Goal: Navigation & Orientation: Find specific page/section

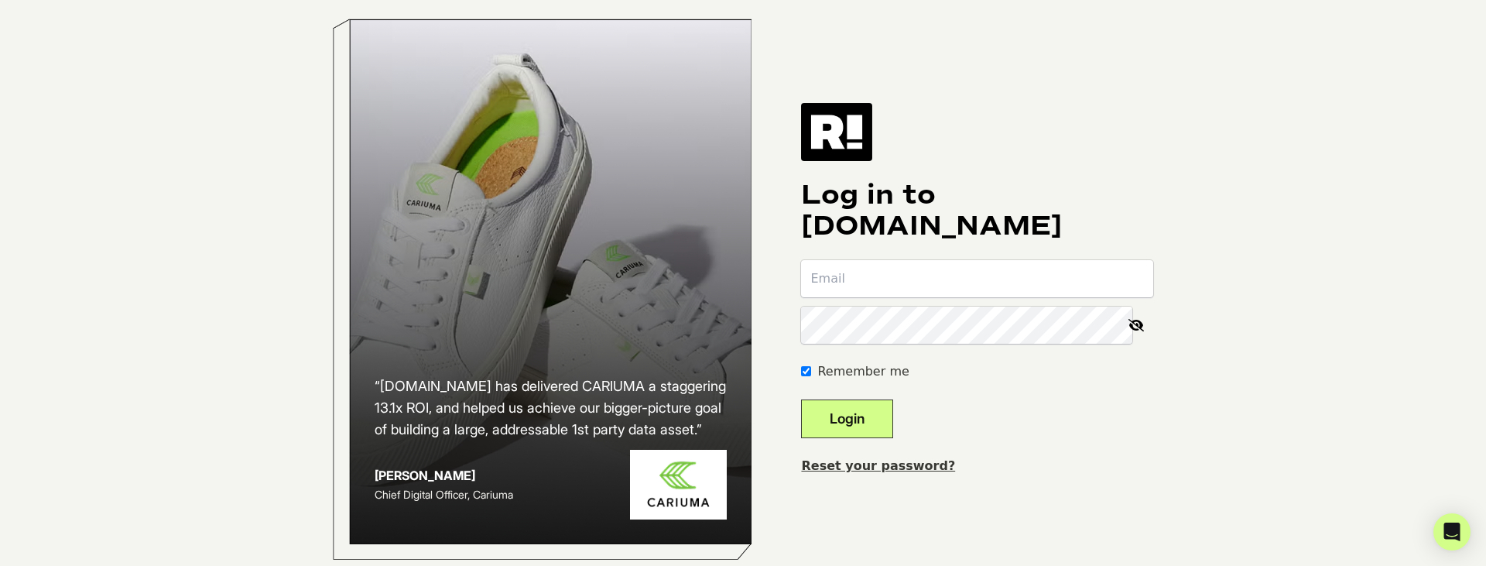
type input "[EMAIL_ADDRESS][DOMAIN_NAME]"
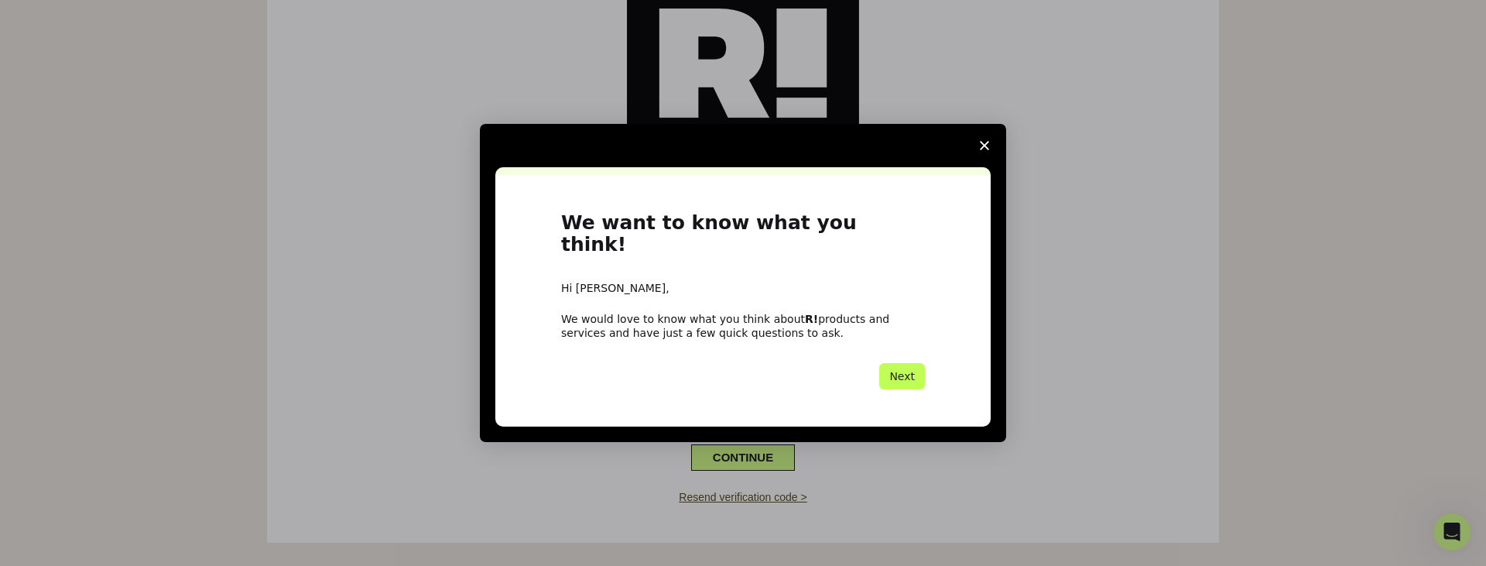
click at [917, 363] on button "Next" at bounding box center [902, 376] width 46 height 26
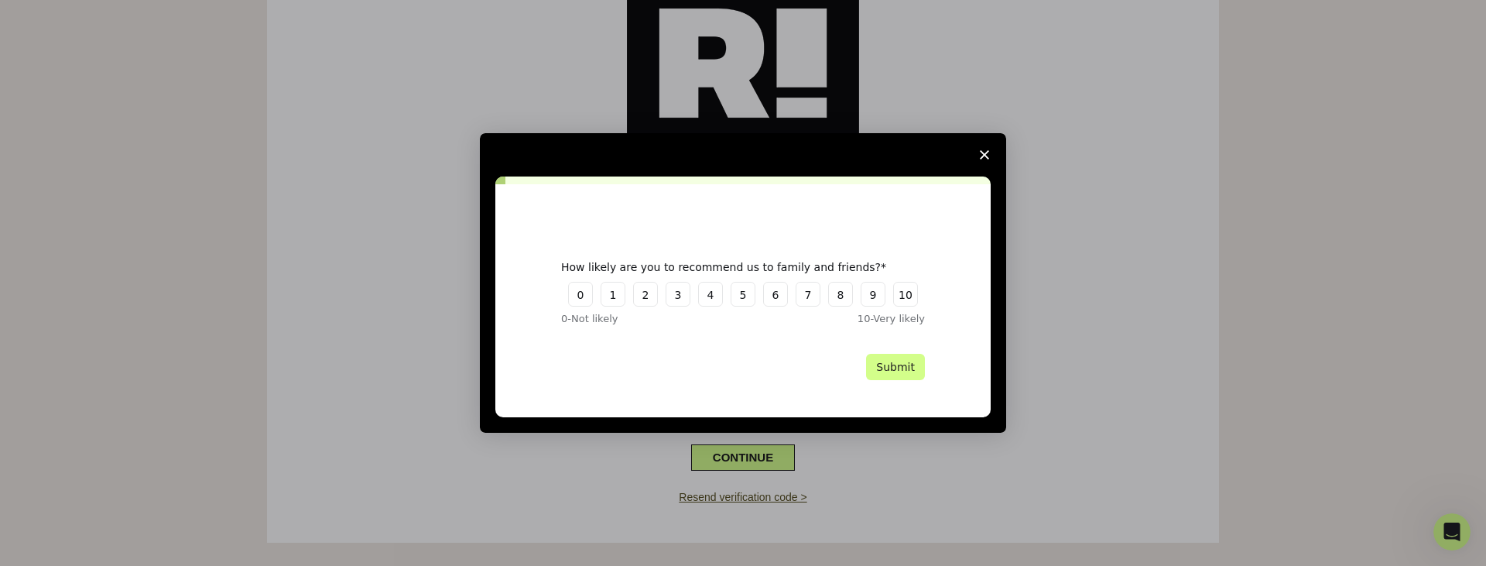
click at [980, 153] on icon "Close survey" at bounding box center [984, 154] width 9 height 9
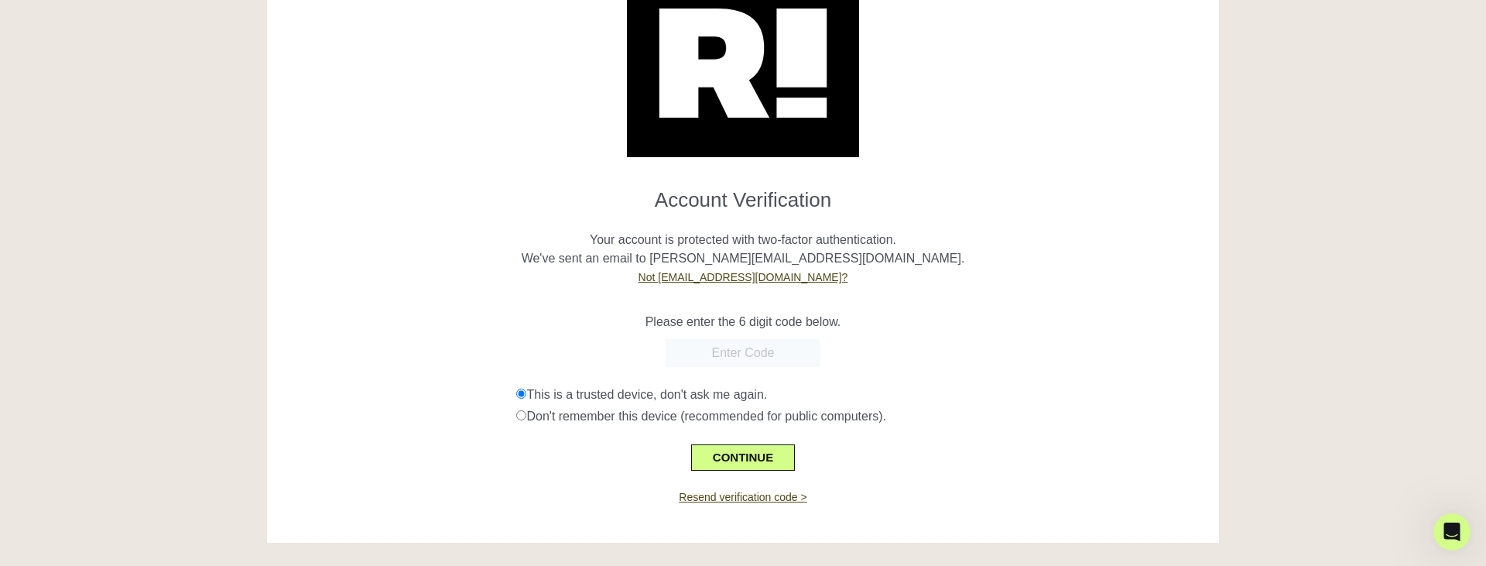
click at [746, 365] on input "text" at bounding box center [743, 353] width 155 height 28
paste input "435240"
type input "435240"
click at [588, 417] on div "Don't remember this device (recommended for public computers)." at bounding box center [861, 416] width 691 height 19
click at [581, 404] on div "This is a trusted device, don't ask me again. Don't remember this device (recom…" at bounding box center [862, 406] width 714 height 40
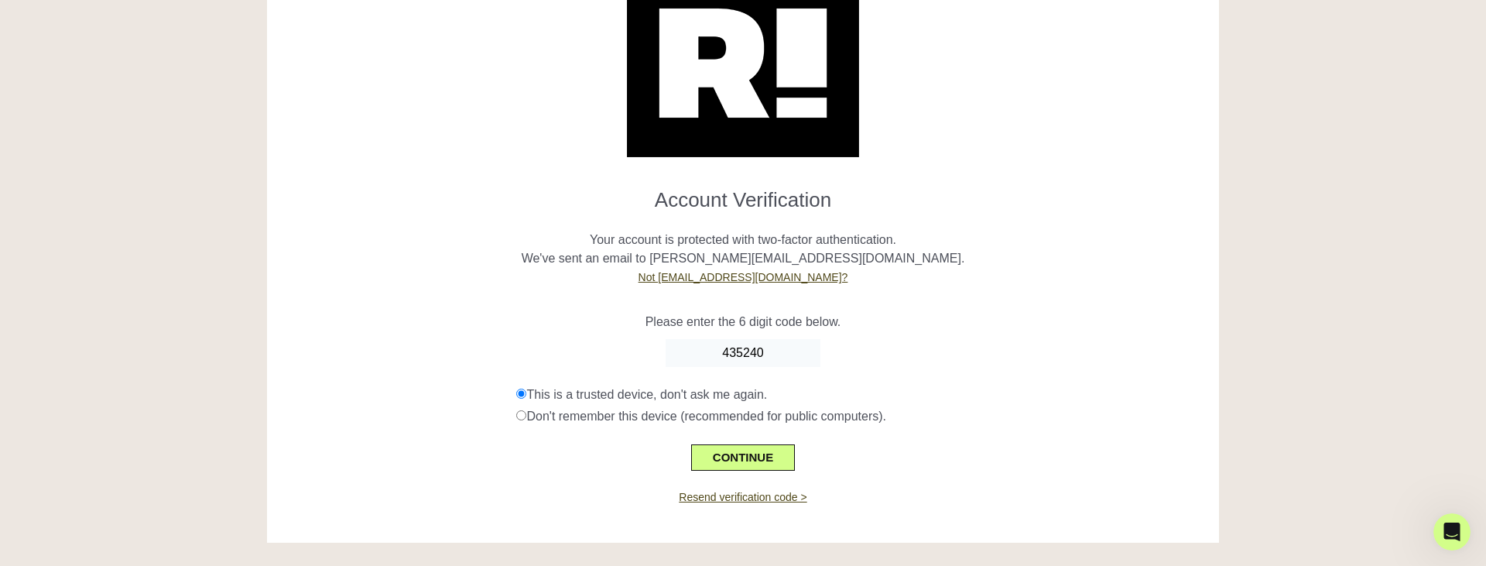
click at [523, 421] on div "Don't remember this device (recommended for public computers)." at bounding box center [861, 416] width 691 height 19
click at [522, 410] on input "radio" at bounding box center [521, 415] width 10 height 10
radio input "true"
click at [736, 466] on button "CONTINUE" at bounding box center [743, 457] width 104 height 26
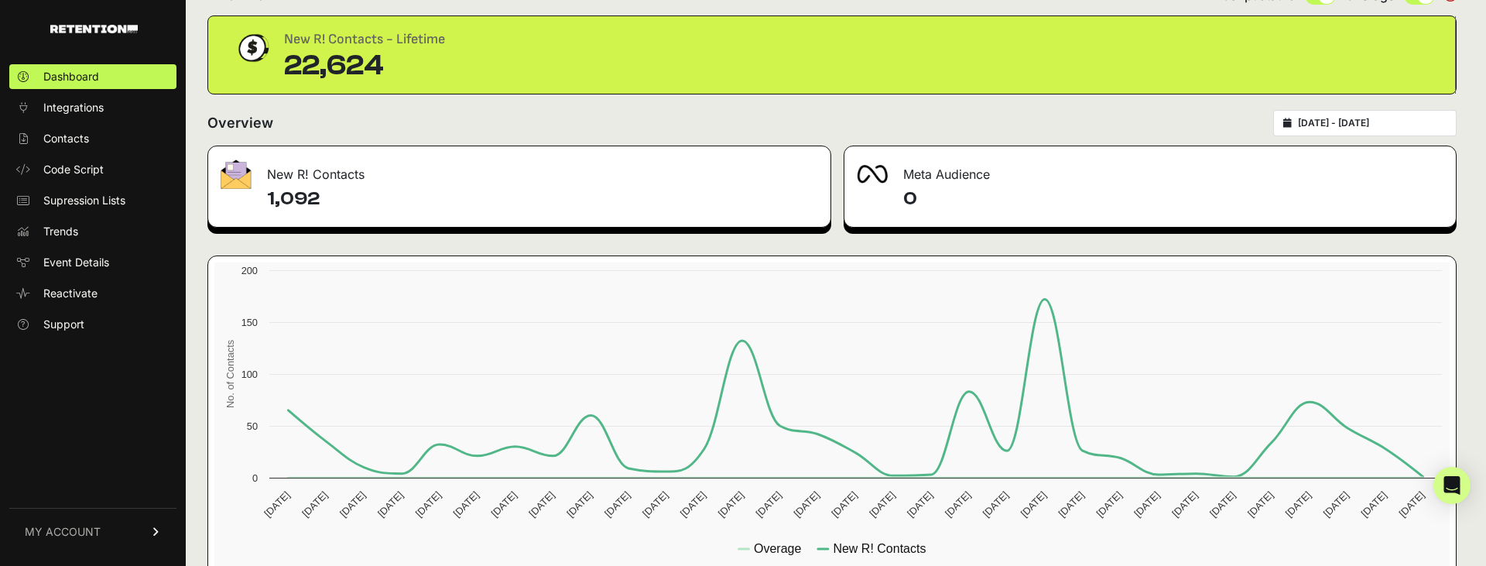
scroll to position [81, 0]
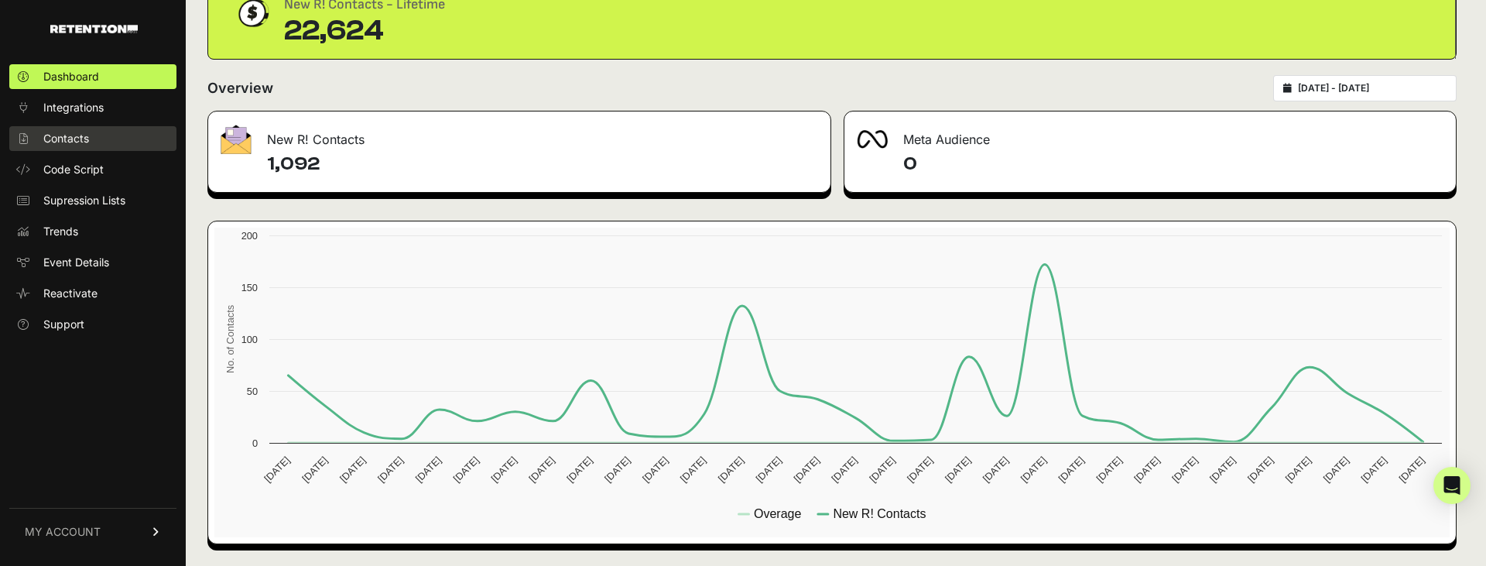
click at [122, 136] on link "Contacts" at bounding box center [92, 138] width 167 height 25
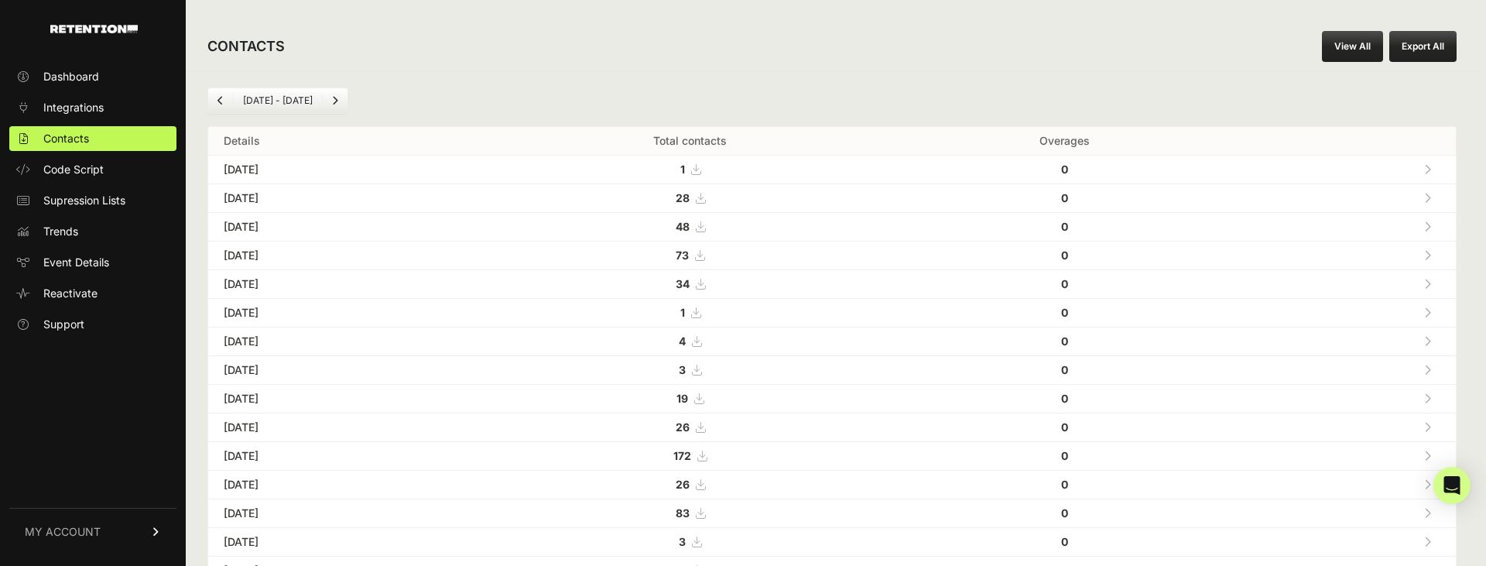
click at [1351, 49] on link "View All" at bounding box center [1352, 46] width 61 height 31
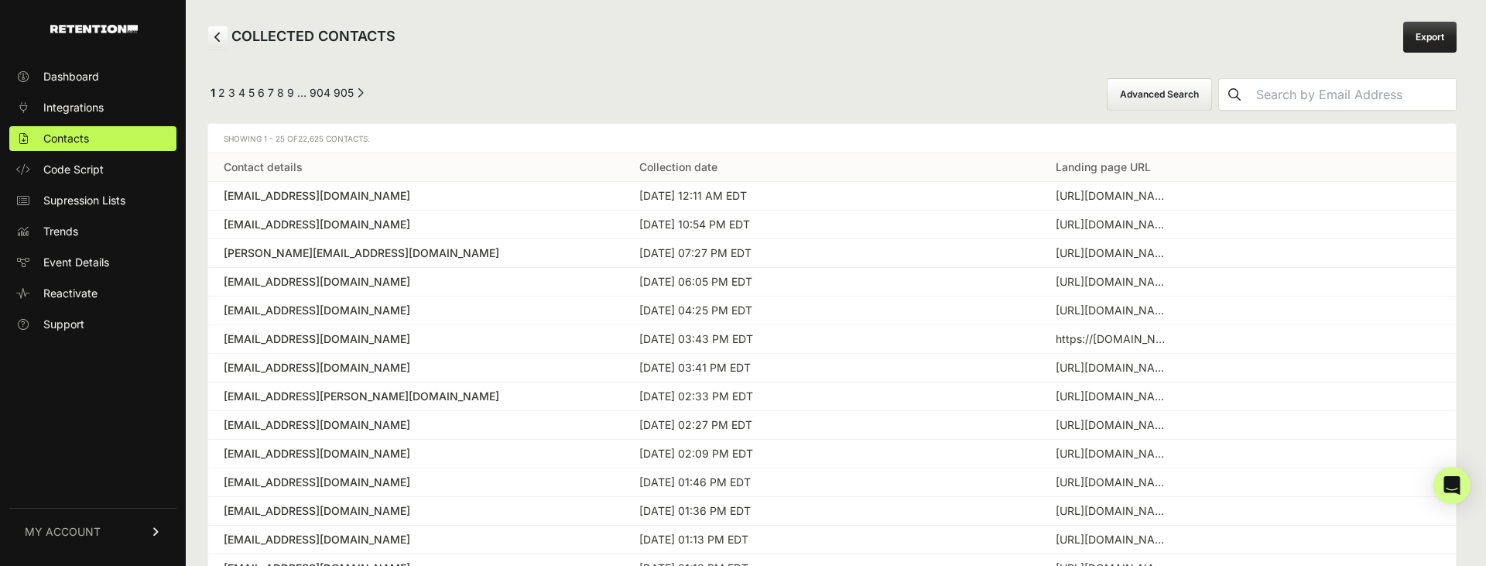
scroll to position [12, 0]
click at [343, 392] on div "[EMAIL_ADDRESS][PERSON_NAME][DOMAIN_NAME]" at bounding box center [416, 393] width 385 height 15
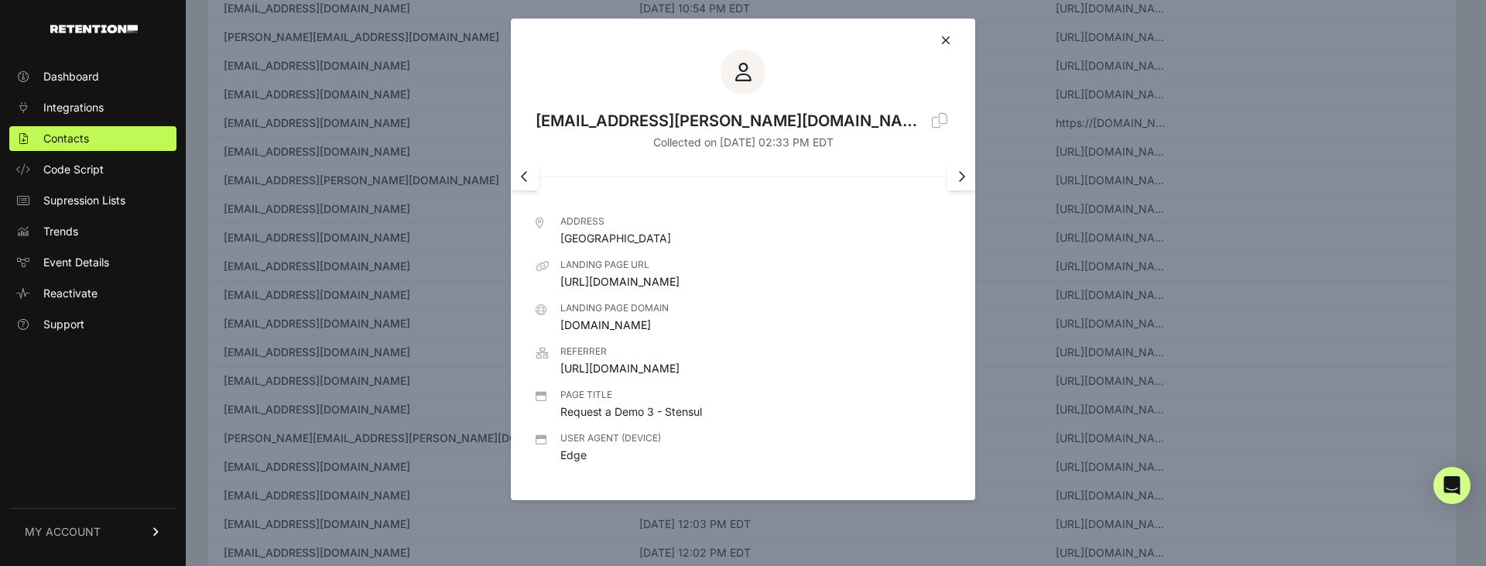
scroll to position [0, 0]
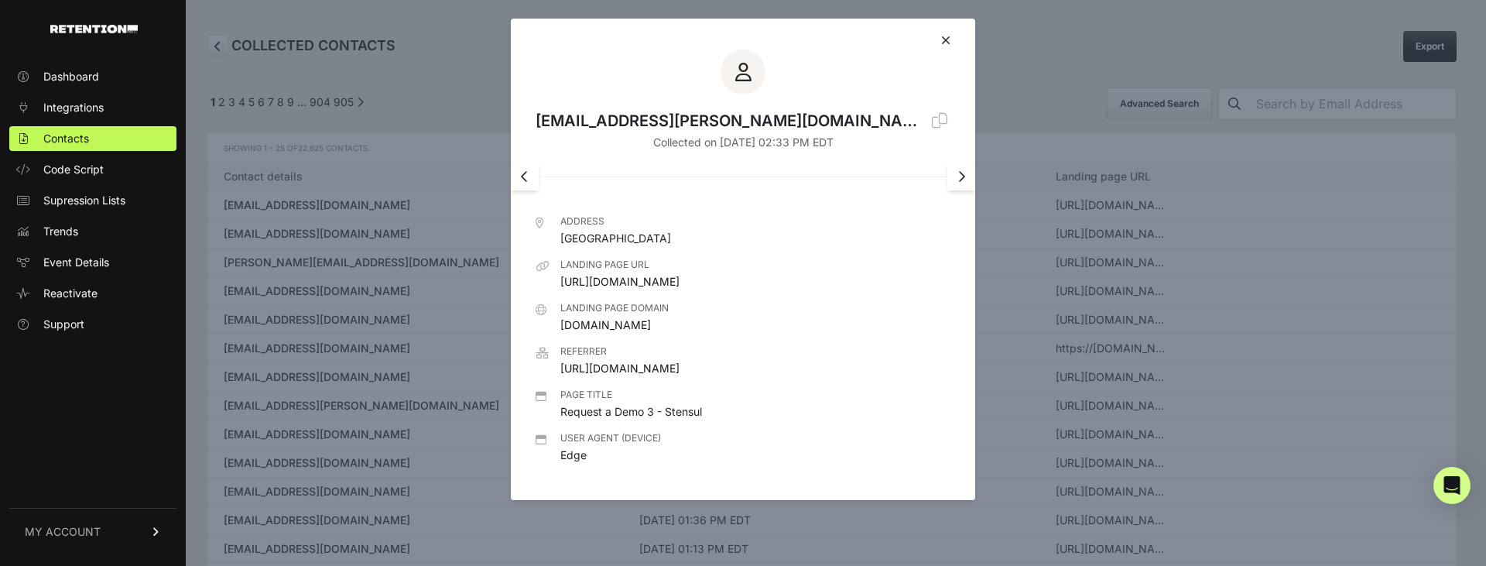
click at [962, 187] on link at bounding box center [962, 177] width 28 height 28
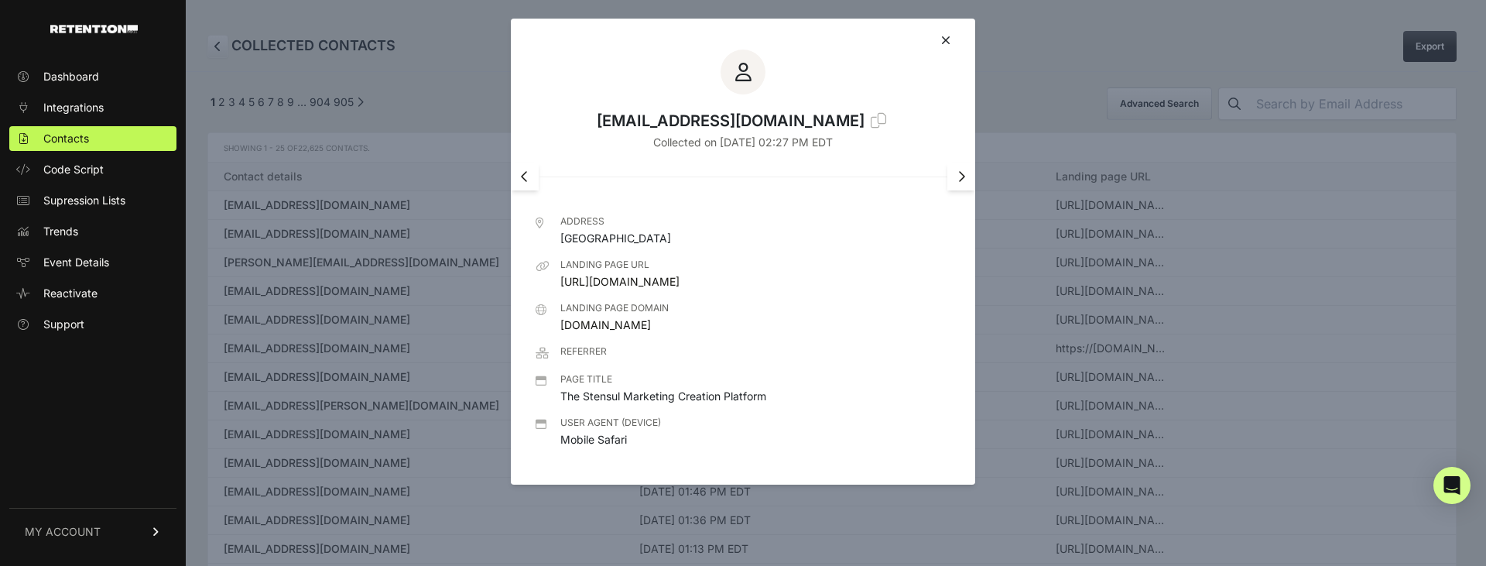
click at [524, 180] on icon at bounding box center [525, 176] width 8 height 12
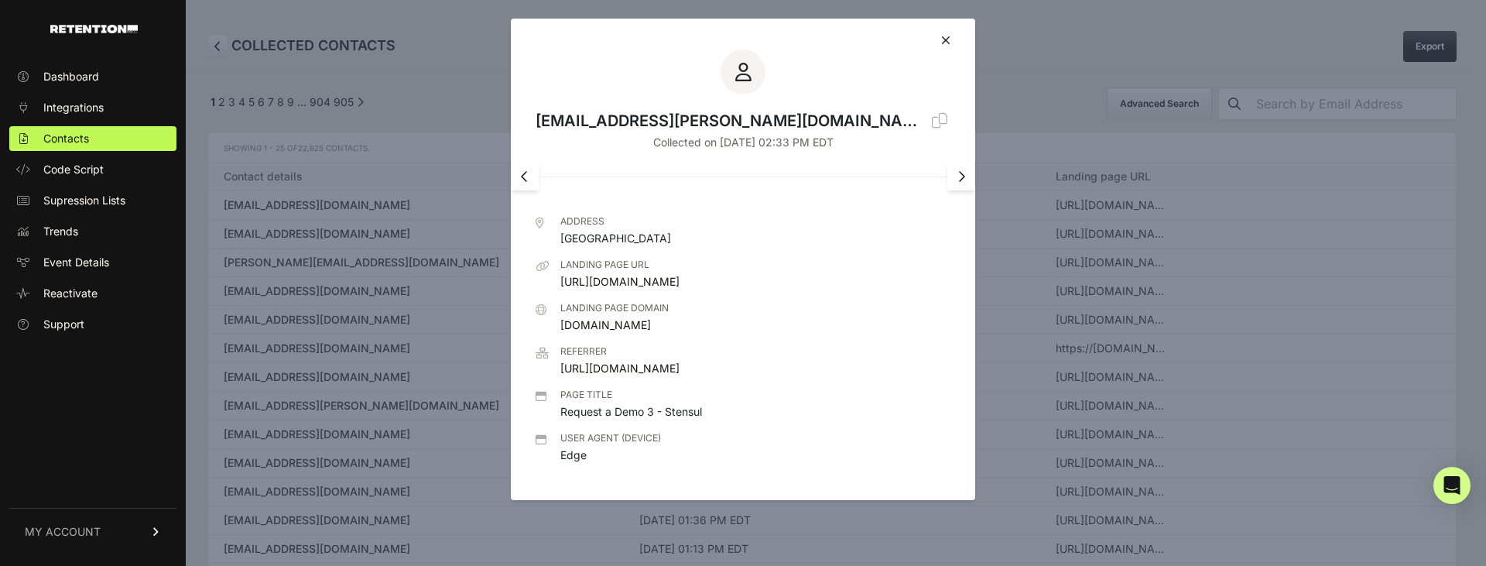
click at [932, 124] on icon at bounding box center [939, 120] width 15 height 15
click at [948, 38] on icon at bounding box center [945, 40] width 9 height 12
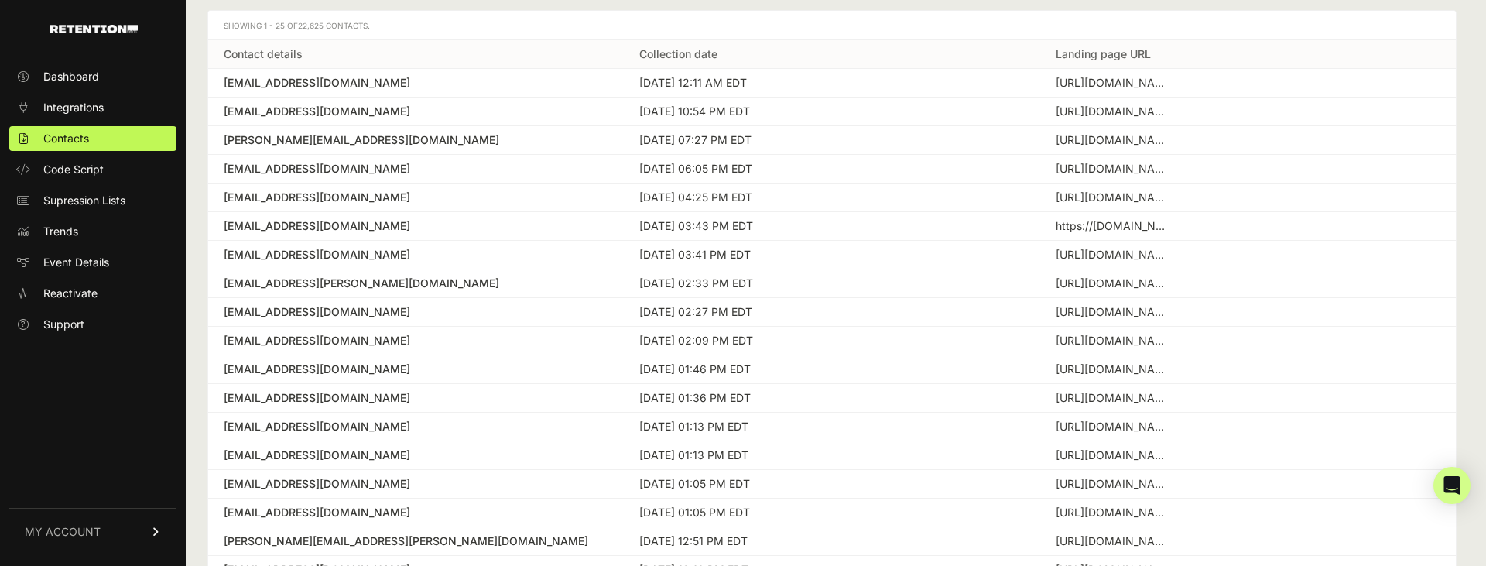
scroll to position [130, 0]
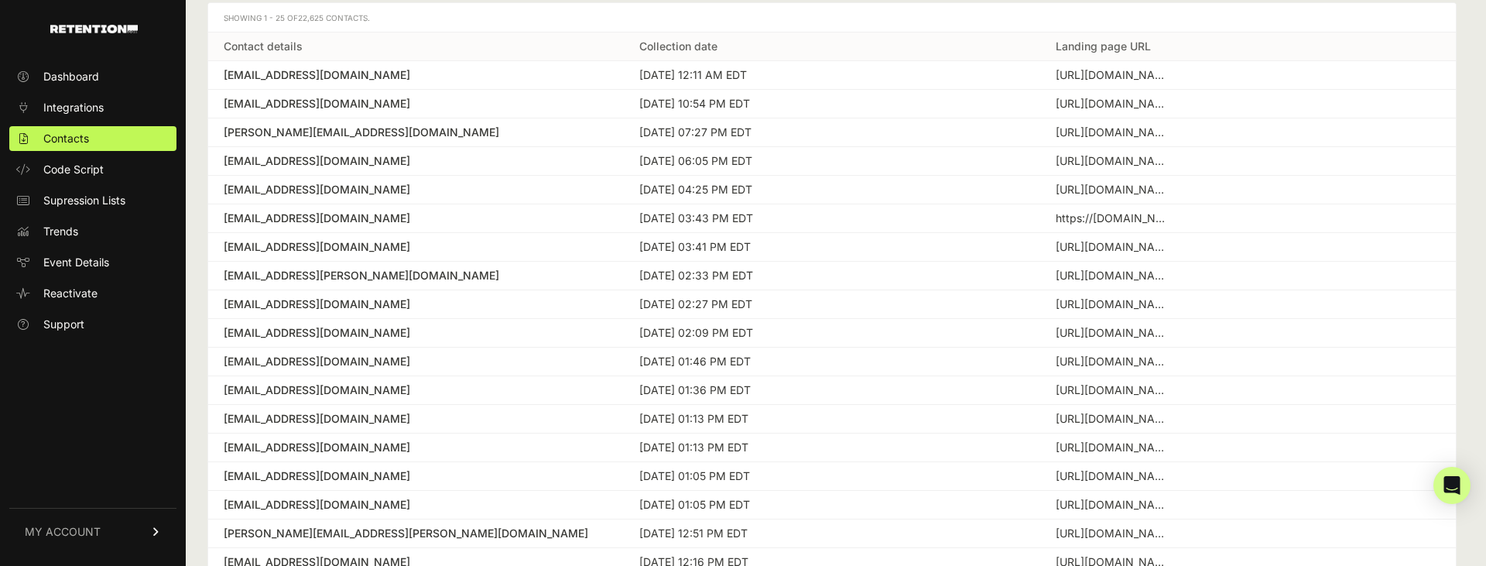
click at [326, 331] on div "joycexcho@gmail.com" at bounding box center [416, 332] width 385 height 15
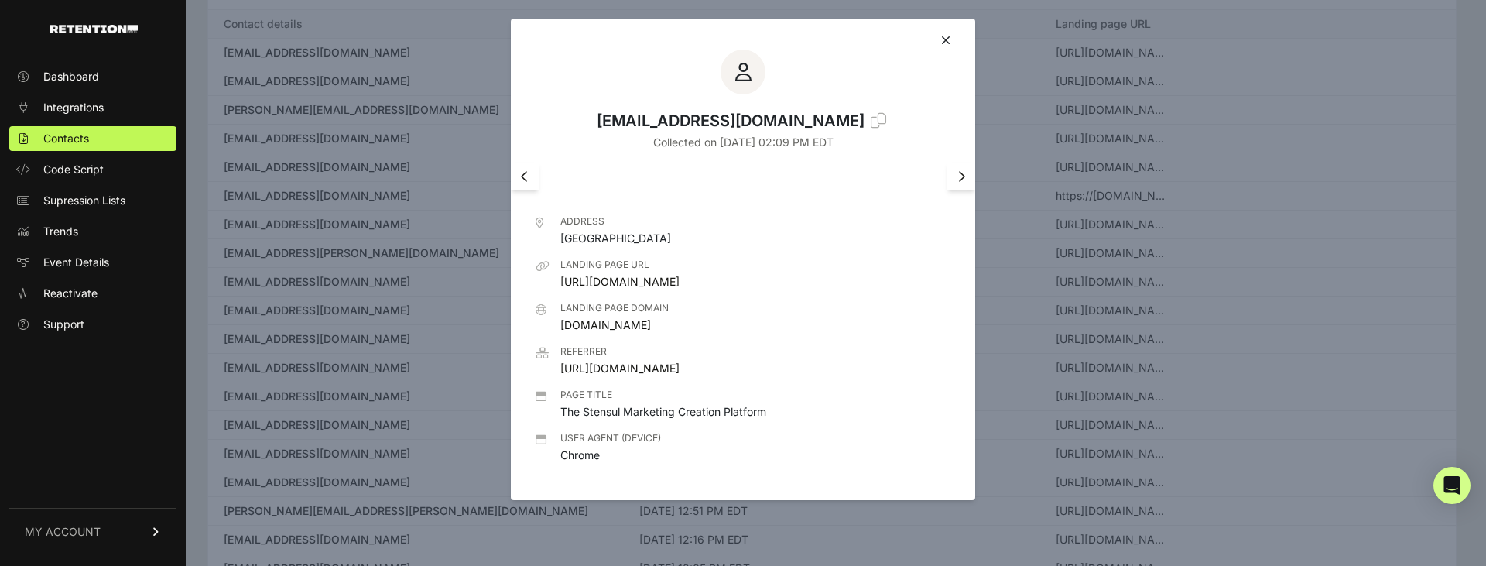
scroll to position [200, 0]
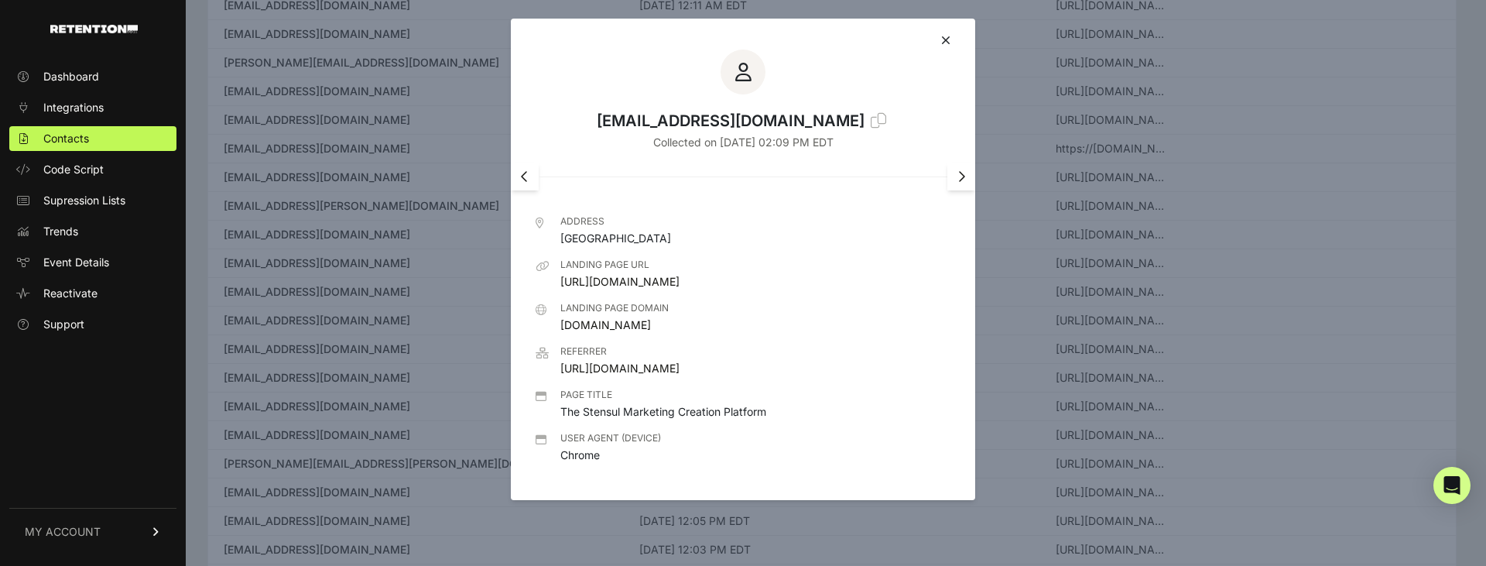
click at [1084, 314] on div at bounding box center [743, 283] width 1486 height 566
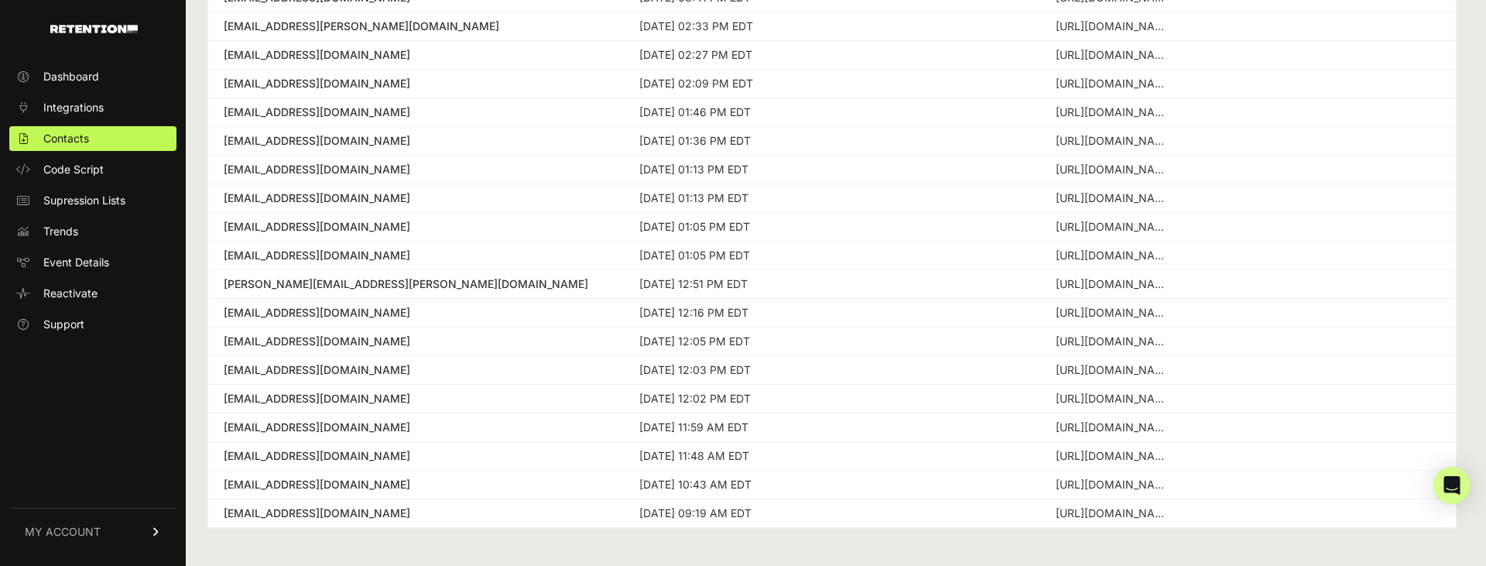
scroll to position [0, 0]
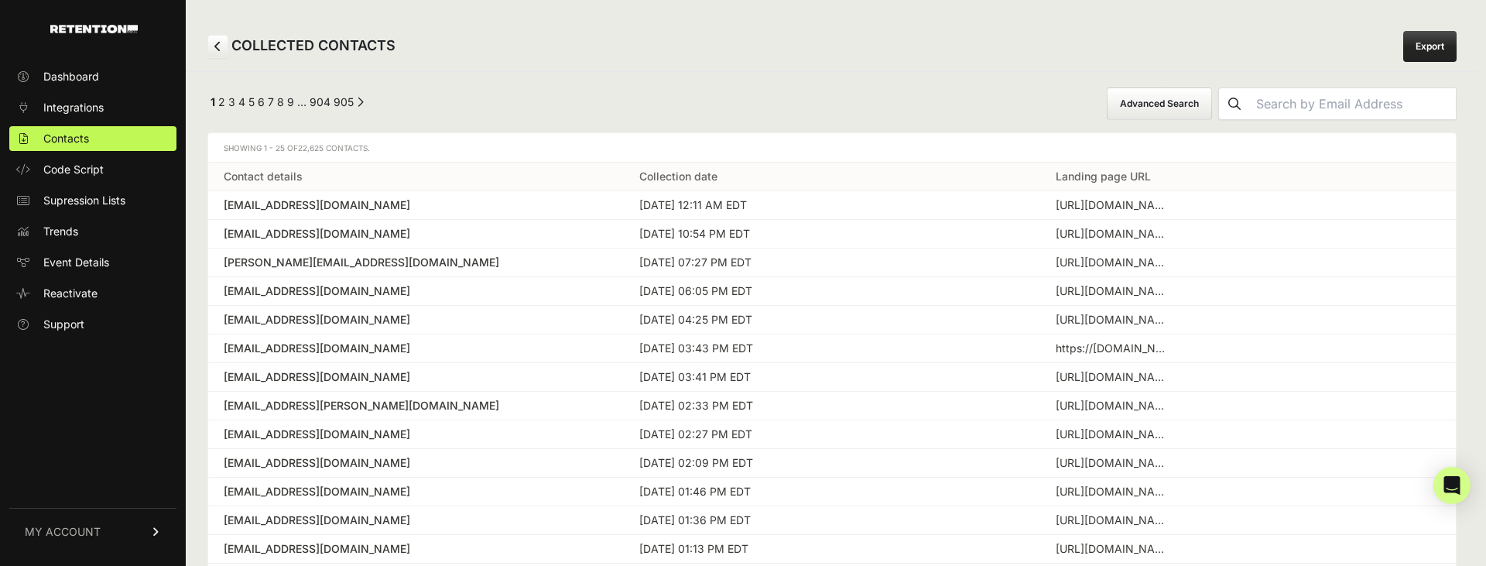
click at [1212, 99] on button "Advanced Search" at bounding box center [1159, 103] width 105 height 33
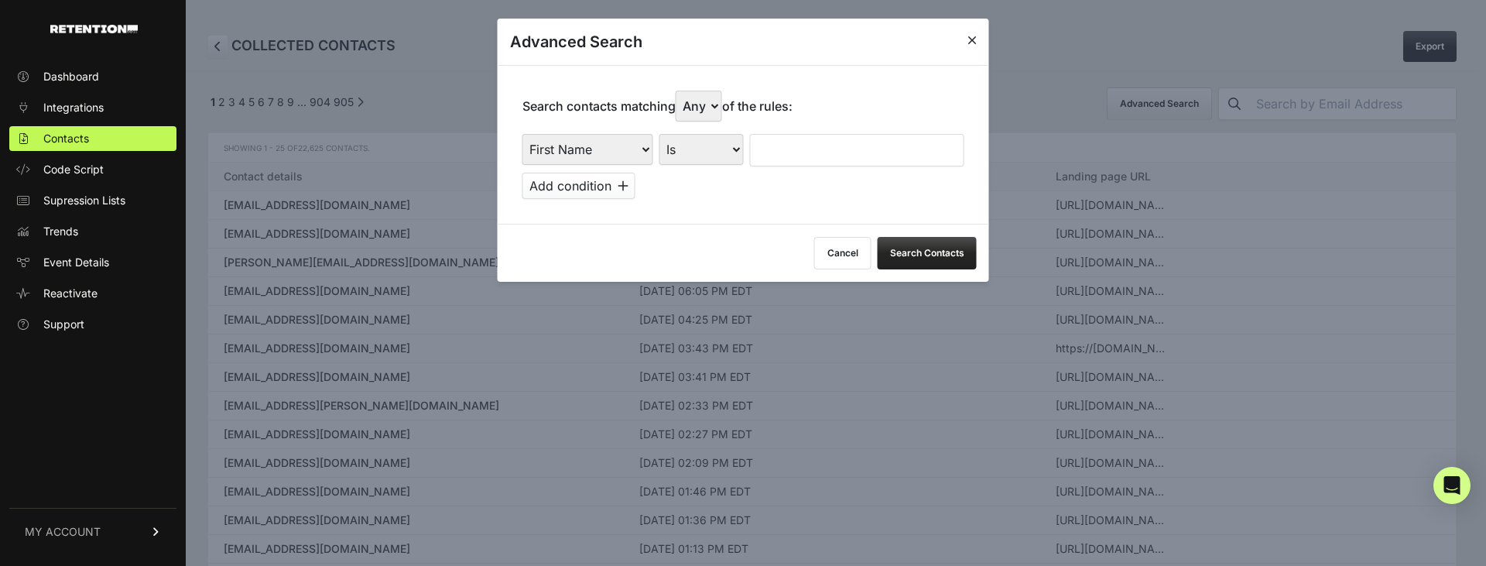
click at [837, 259] on button "Cancel" at bounding box center [842, 253] width 57 height 33
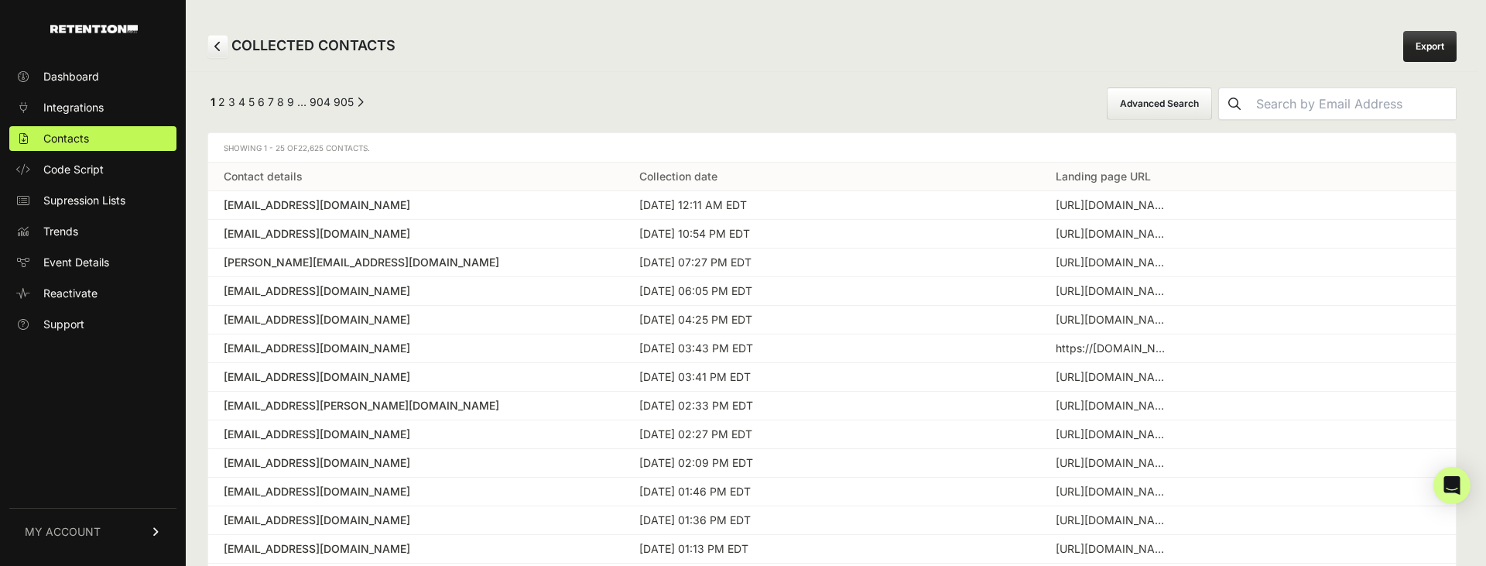
click at [1442, 42] on link "Export" at bounding box center [1430, 46] width 53 height 31
click at [1437, 45] on link "Export" at bounding box center [1430, 46] width 53 height 31
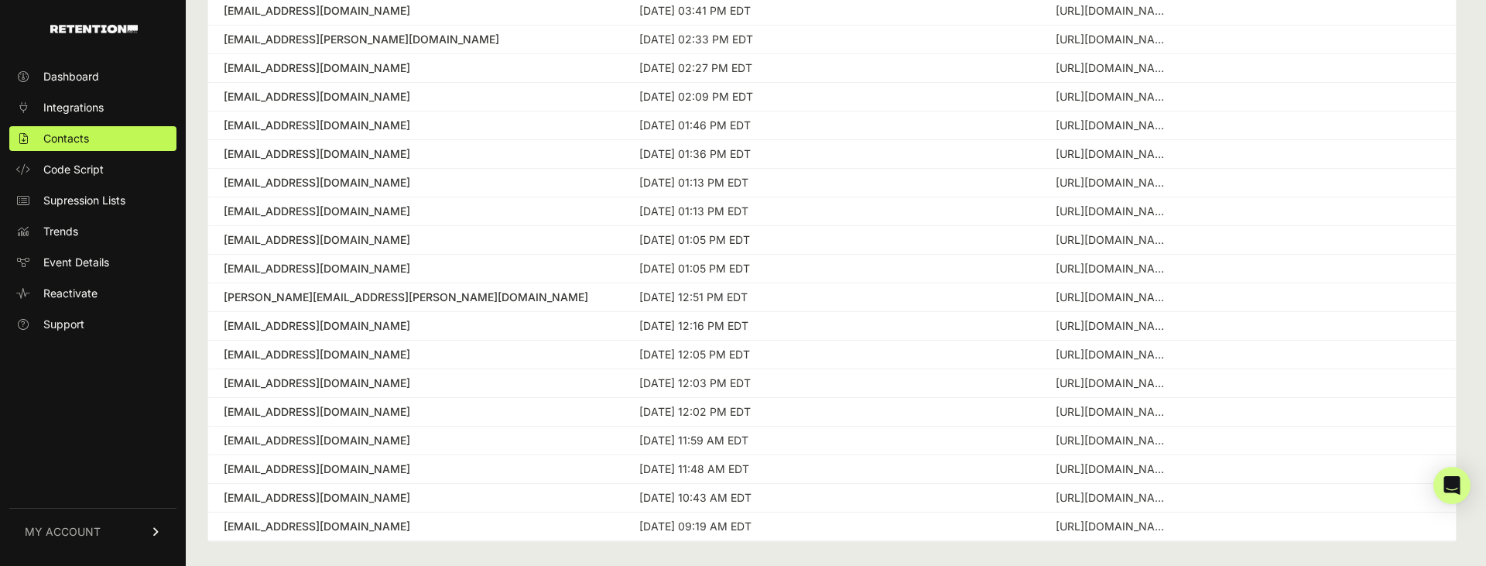
scroll to position [370, 0]
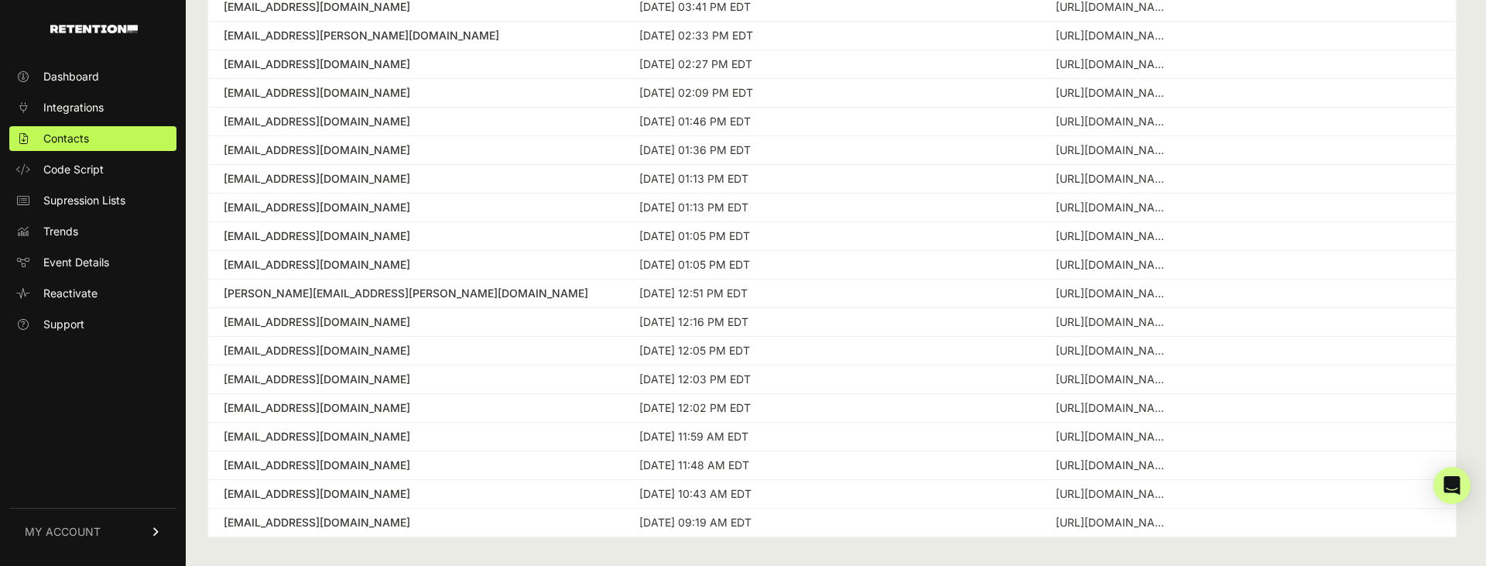
click at [371, 298] on div "david.e.fischer@aexp.com" at bounding box center [416, 293] width 385 height 15
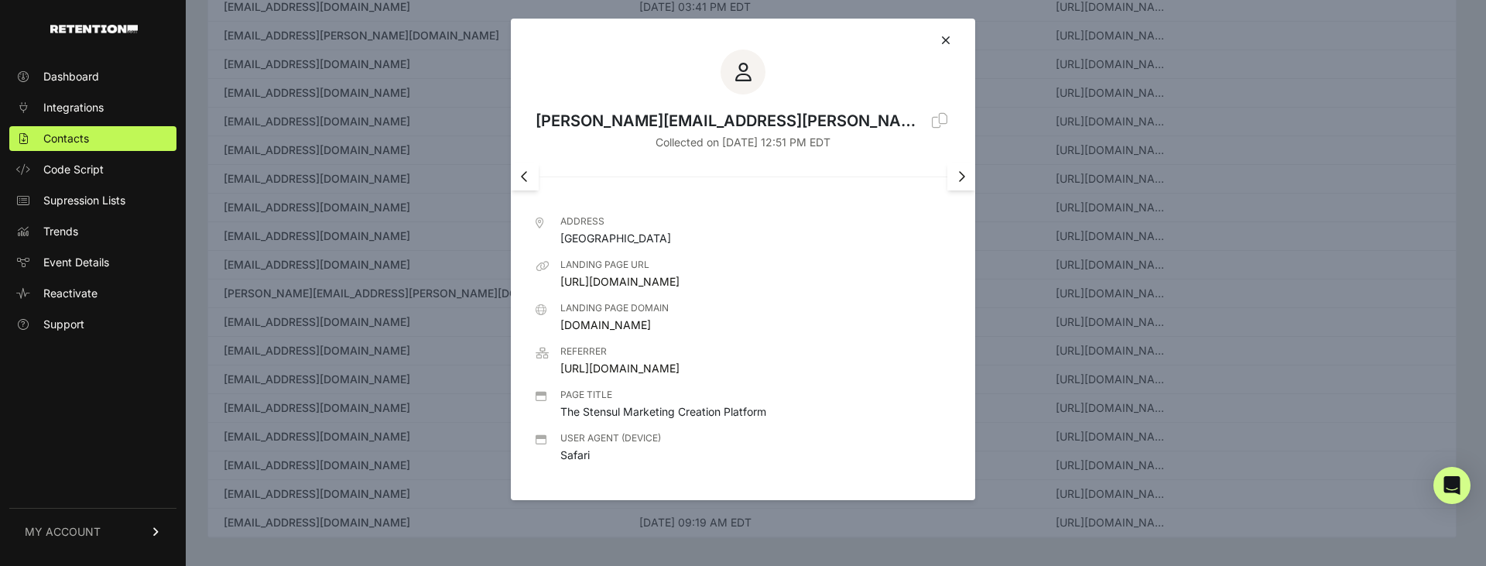
scroll to position [379, 0]
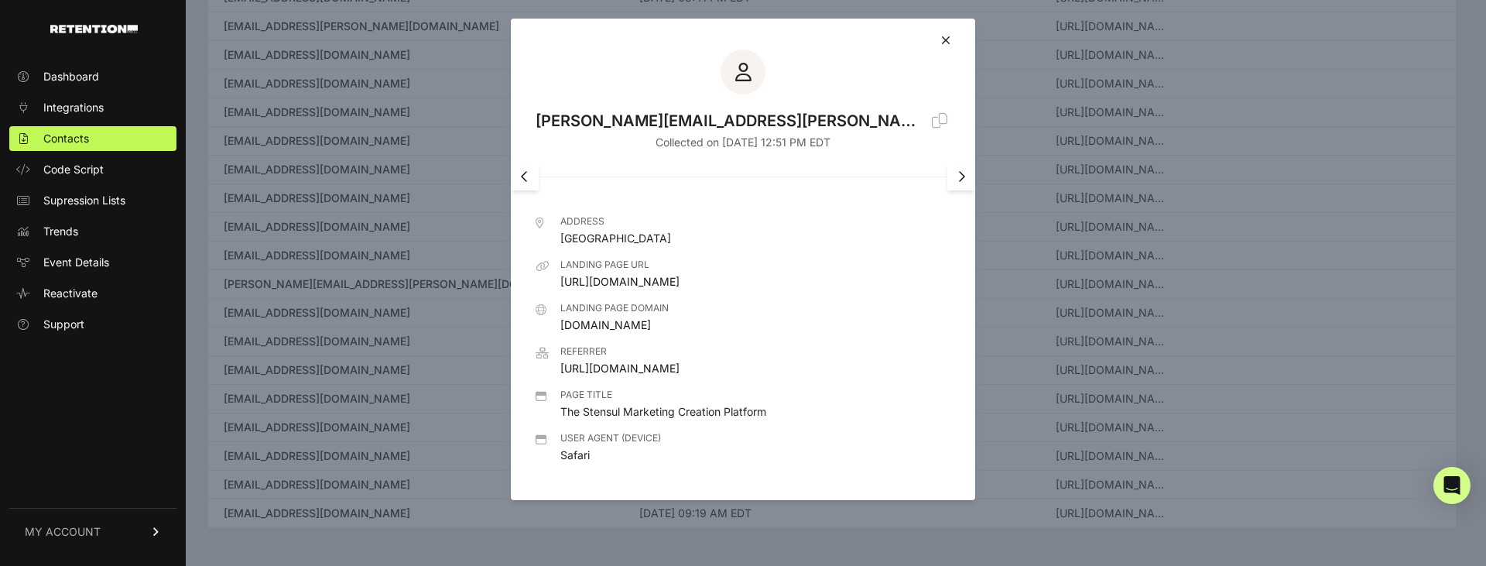
click at [948, 41] on icon at bounding box center [945, 40] width 9 height 12
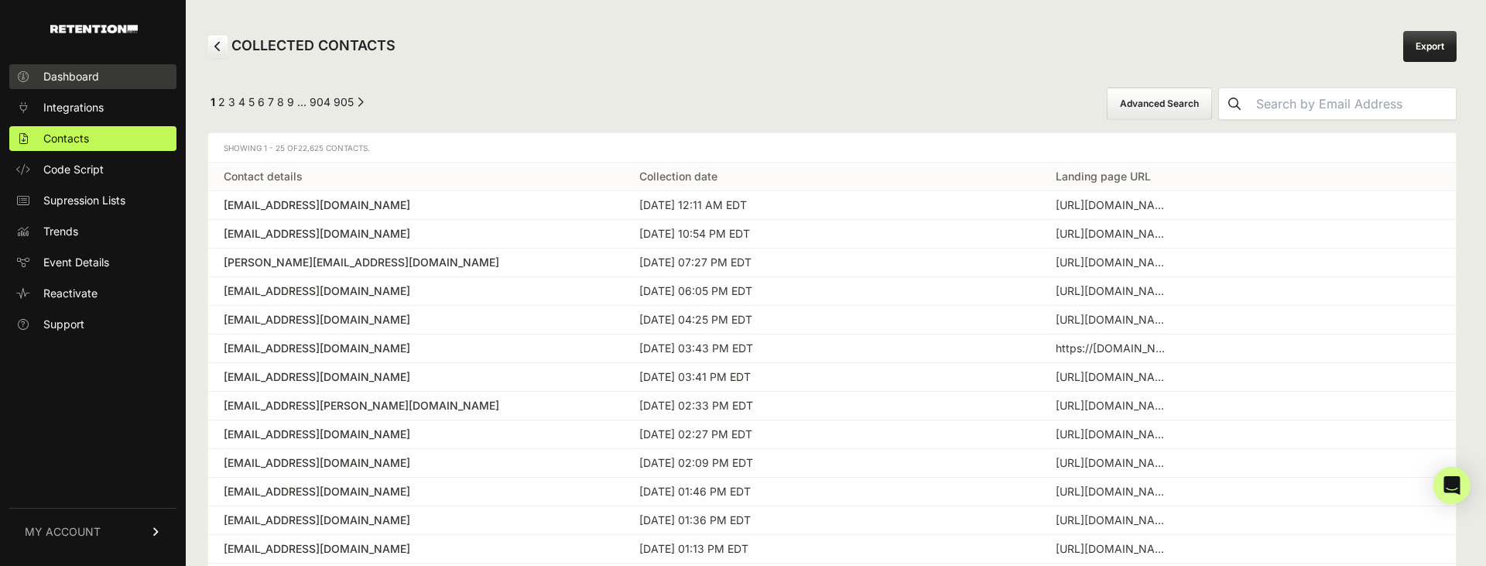
click at [138, 80] on link "Dashboard" at bounding box center [92, 76] width 167 height 25
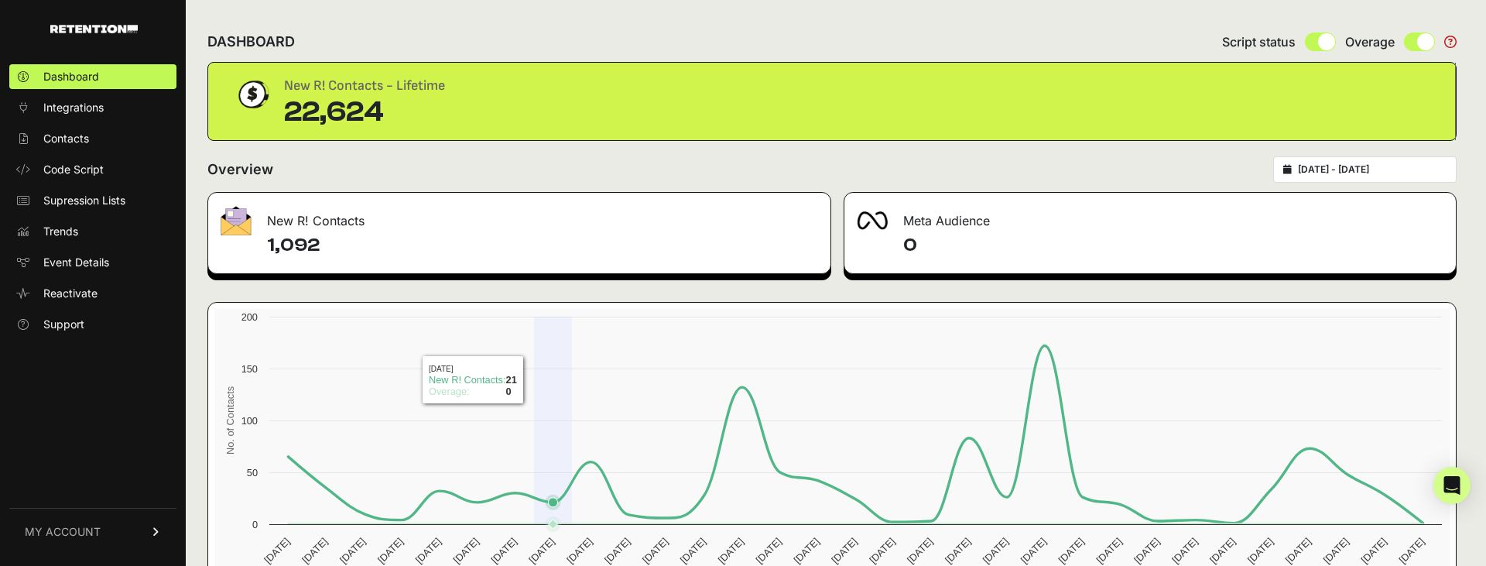
scroll to position [81, 0]
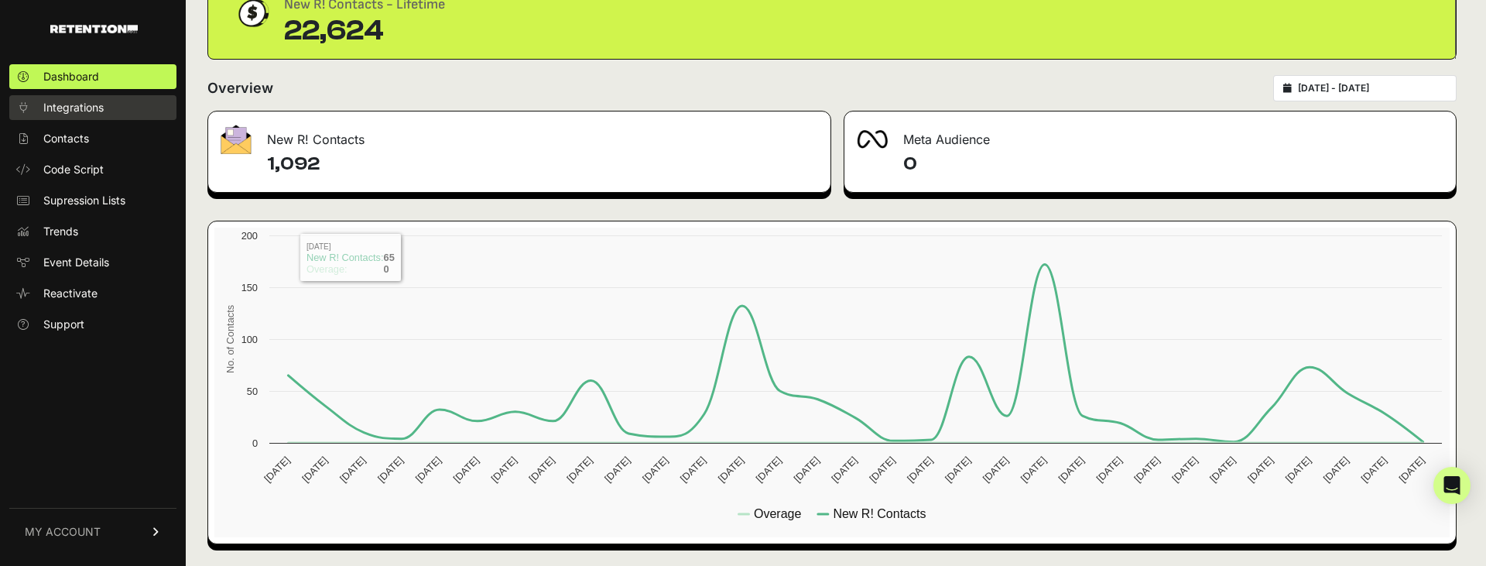
click at [66, 100] on span "Integrations" at bounding box center [73, 107] width 60 height 15
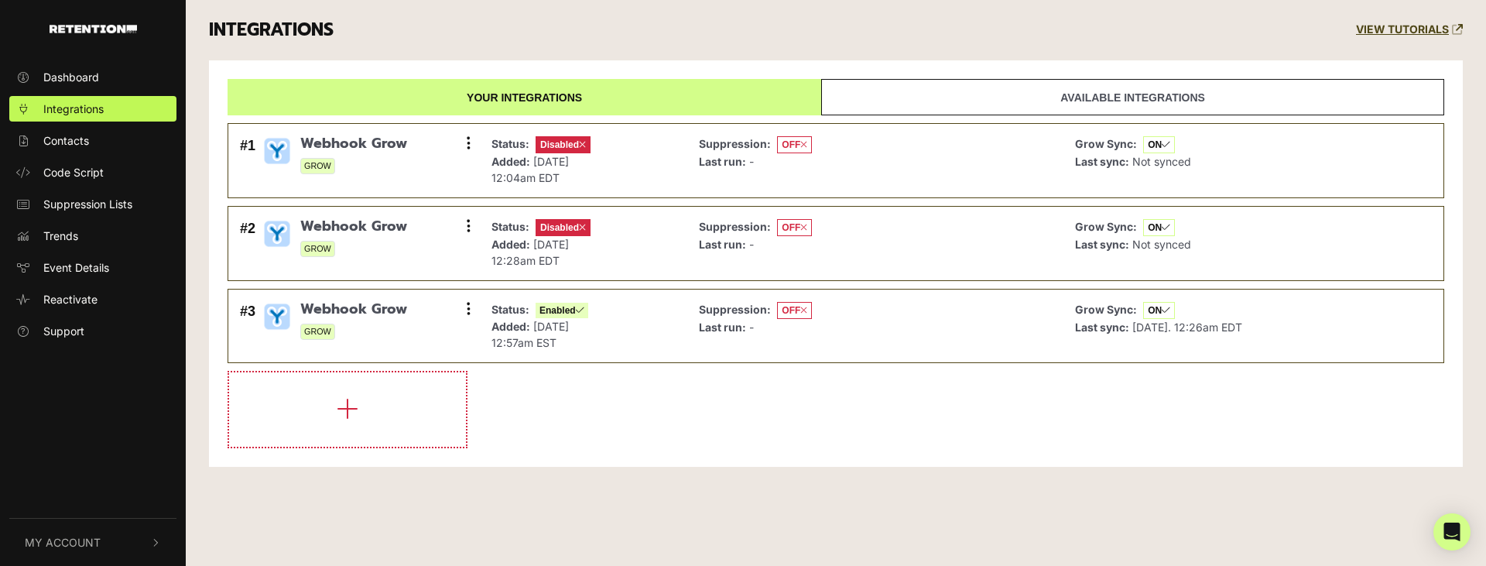
click at [62, 185] on ul "Dashboard Integrations Contacts Code Script Suppression Lists Trends Event Deta…" at bounding box center [93, 203] width 186 height 279
click at [60, 178] on span "Code Script" at bounding box center [73, 172] width 60 height 16
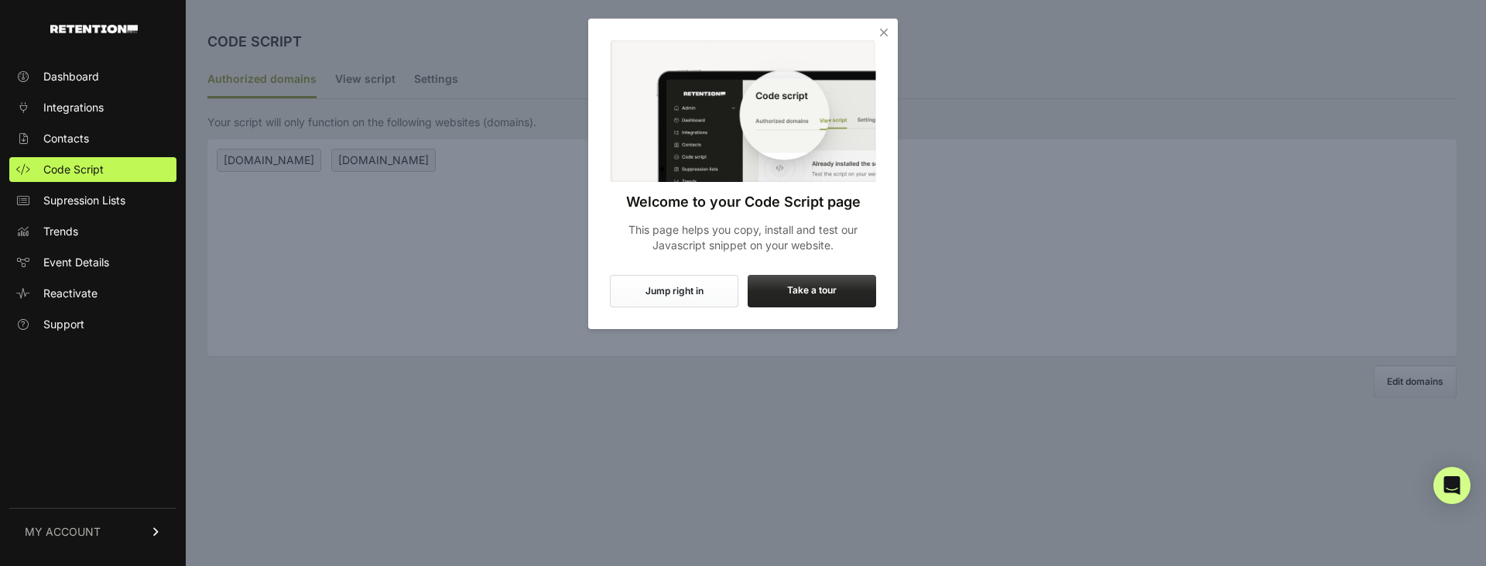
click at [725, 293] on button "Jump right in" at bounding box center [674, 291] width 129 height 33
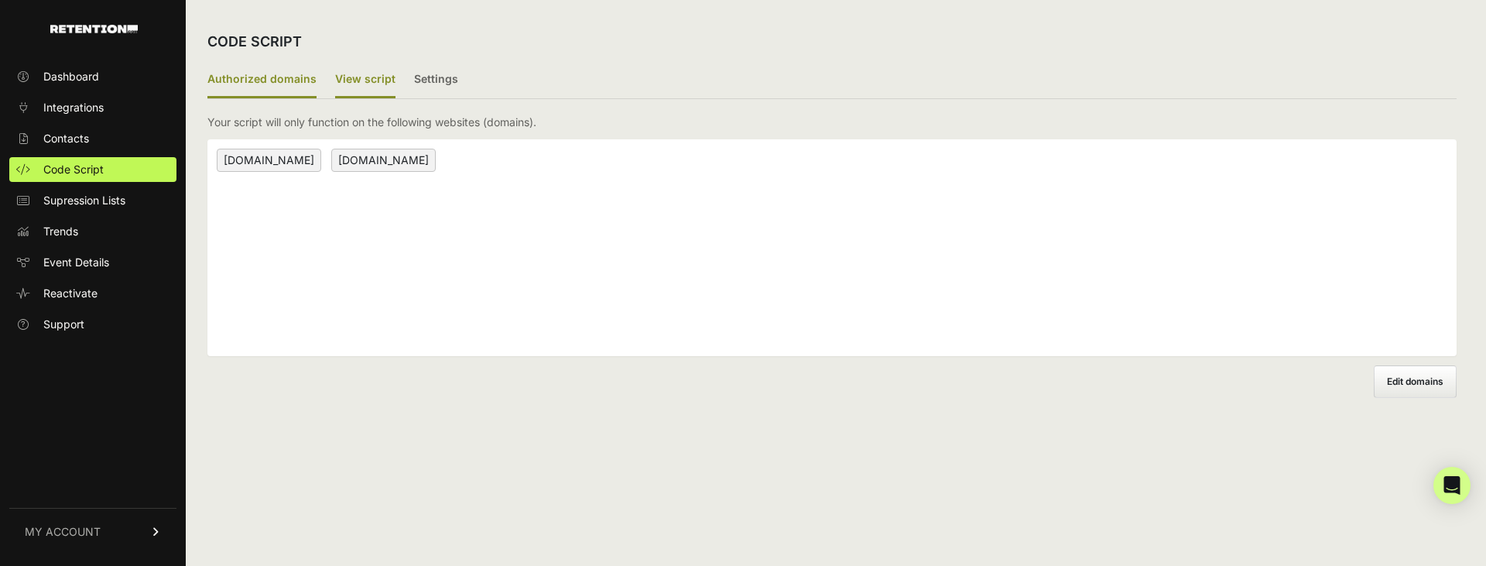
click at [363, 85] on label "View script" at bounding box center [365, 80] width 60 height 36
click at [0, 0] on input "View script" at bounding box center [0, 0] width 0 height 0
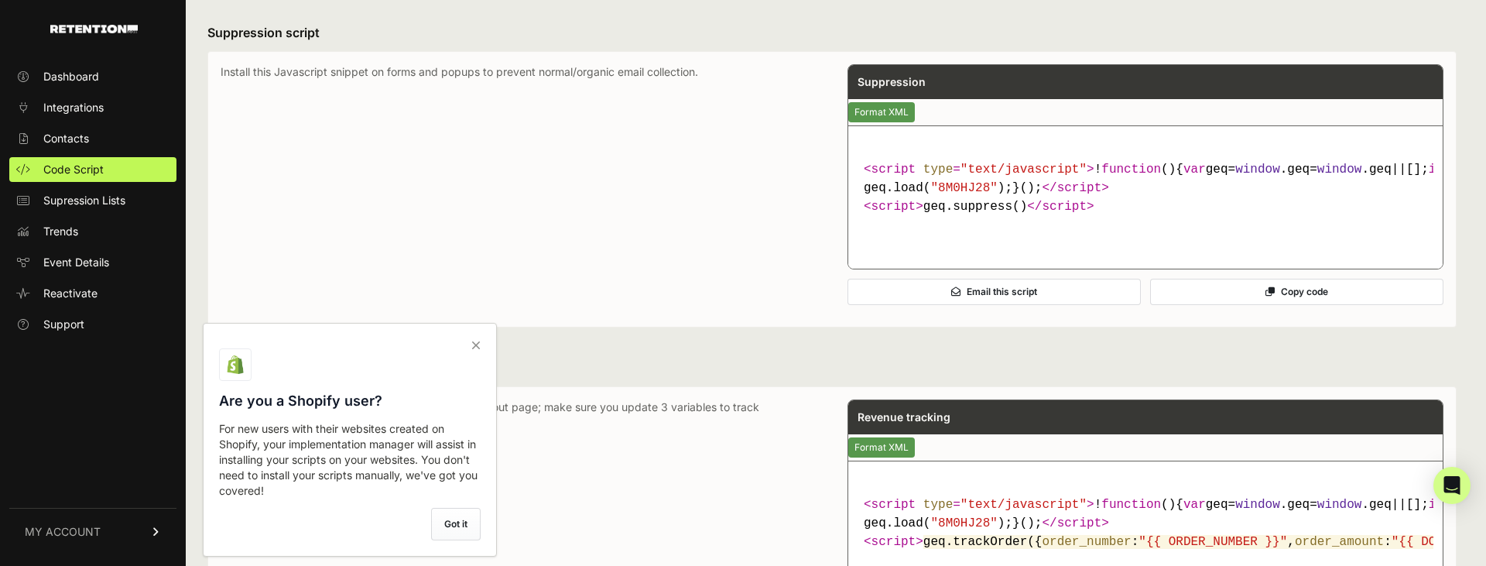
scroll to position [572, 0]
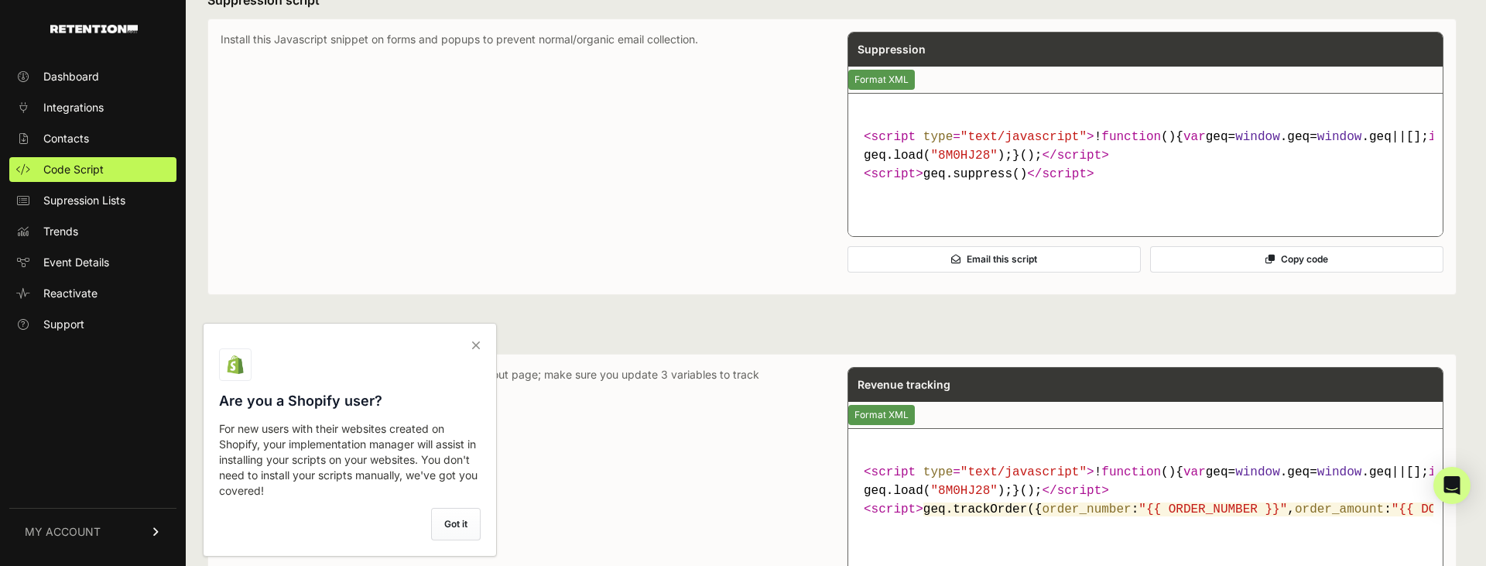
click at [478, 344] on icon at bounding box center [476, 345] width 22 height 25
click at [0, 0] on input "checkbox" at bounding box center [0, 0] width 0 height 0
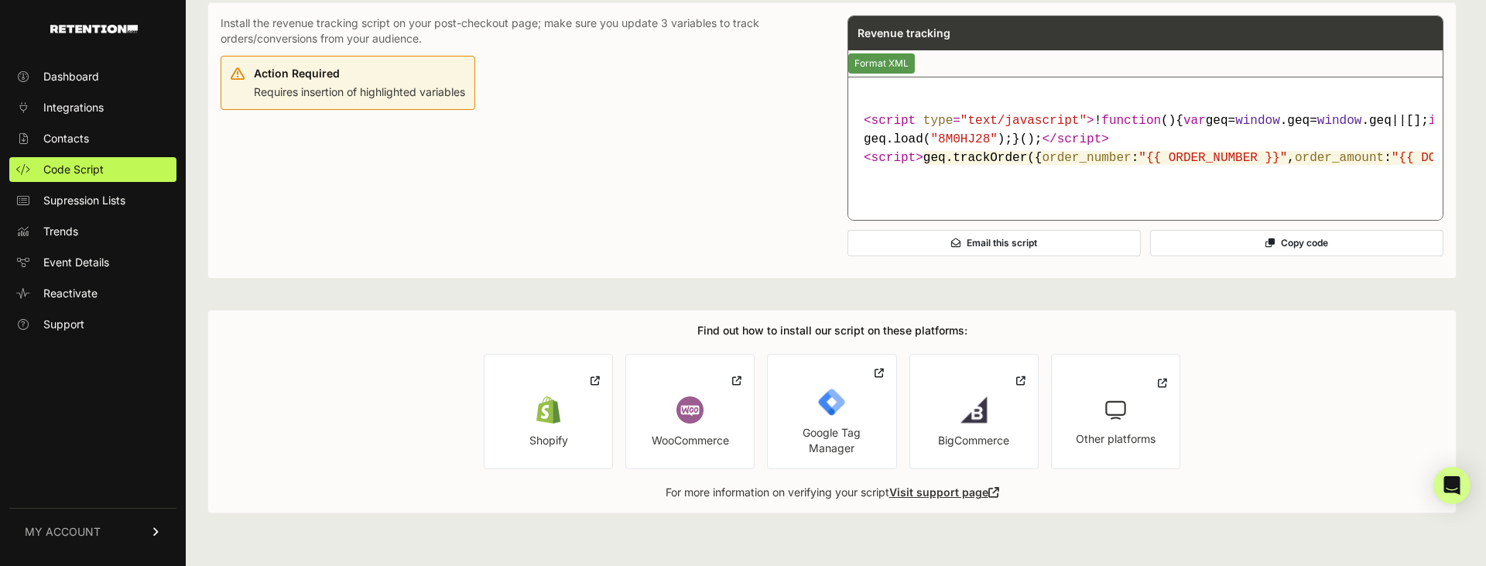
scroll to position [0, 0]
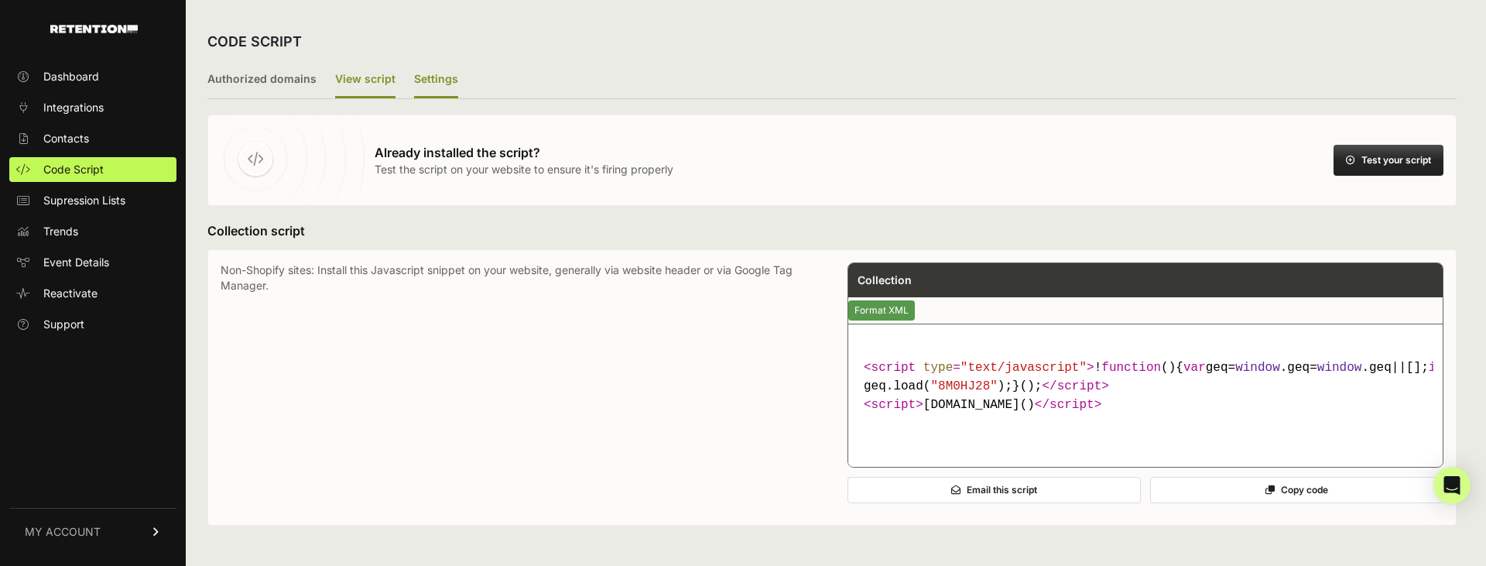
click at [430, 80] on label "Settings" at bounding box center [436, 80] width 44 height 36
click at [0, 0] on input "Settings" at bounding box center [0, 0] width 0 height 0
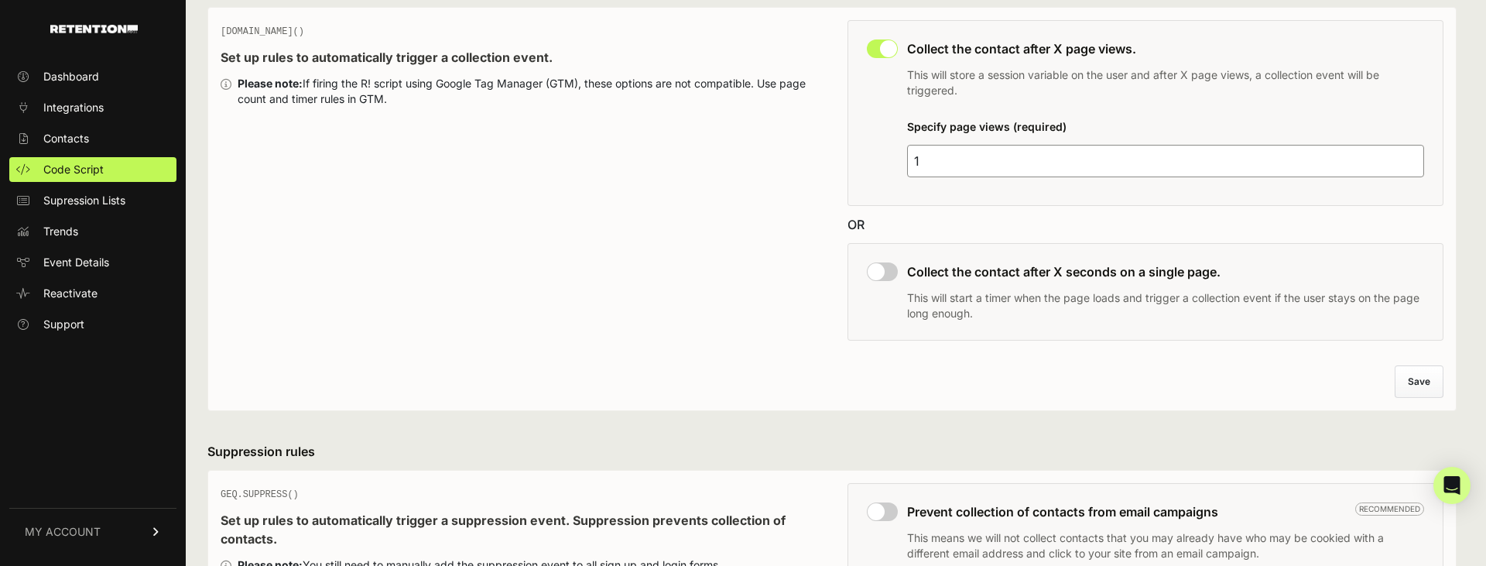
scroll to position [135, 0]
click at [141, 200] on link "Supression Lists" at bounding box center [92, 200] width 167 height 25
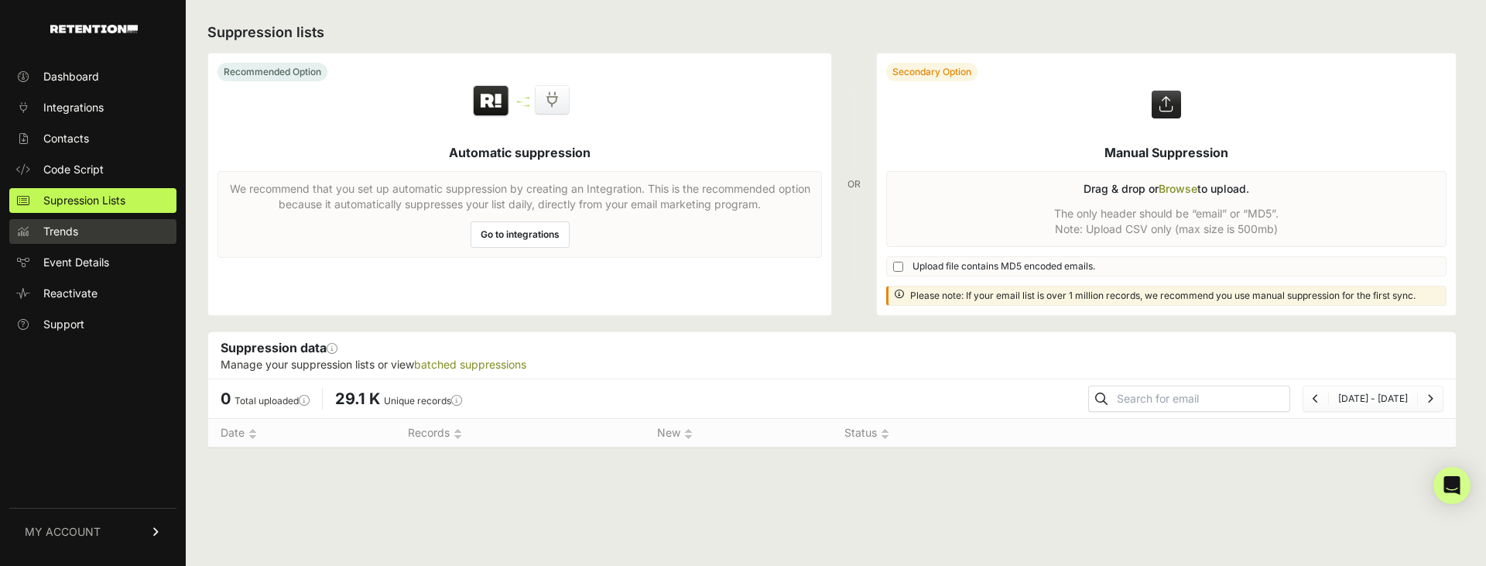
click at [74, 229] on span "Trends" at bounding box center [60, 231] width 35 height 15
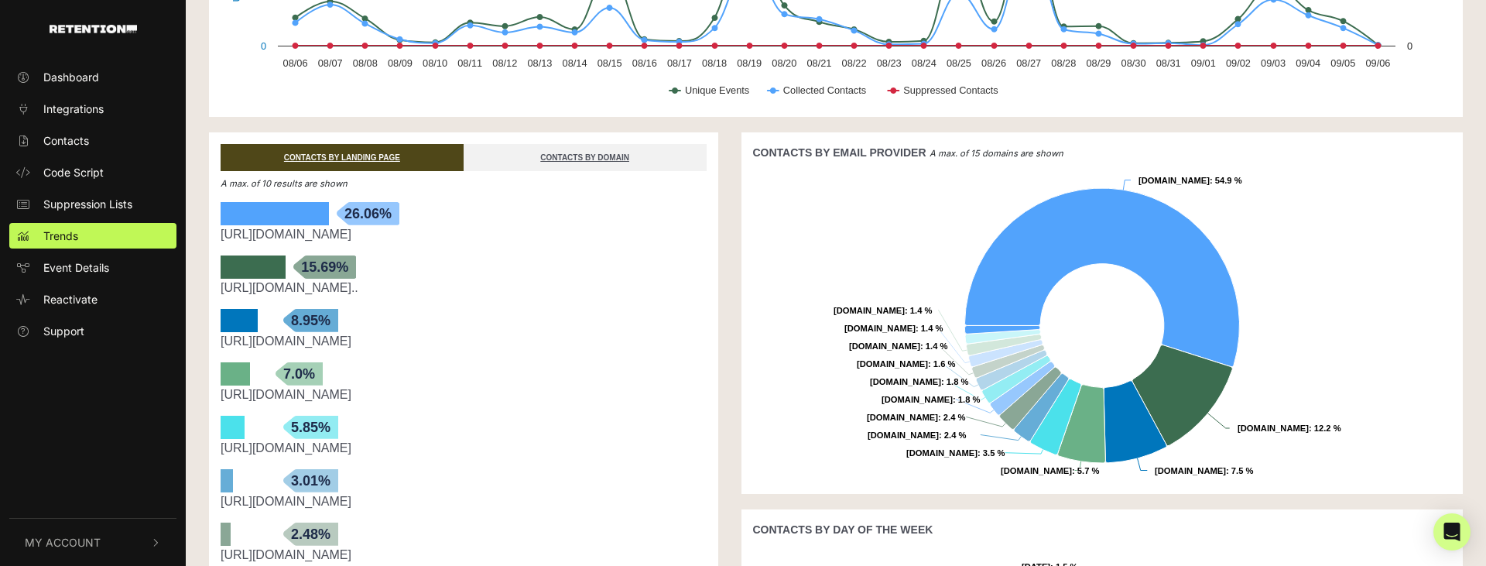
scroll to position [189, 0]
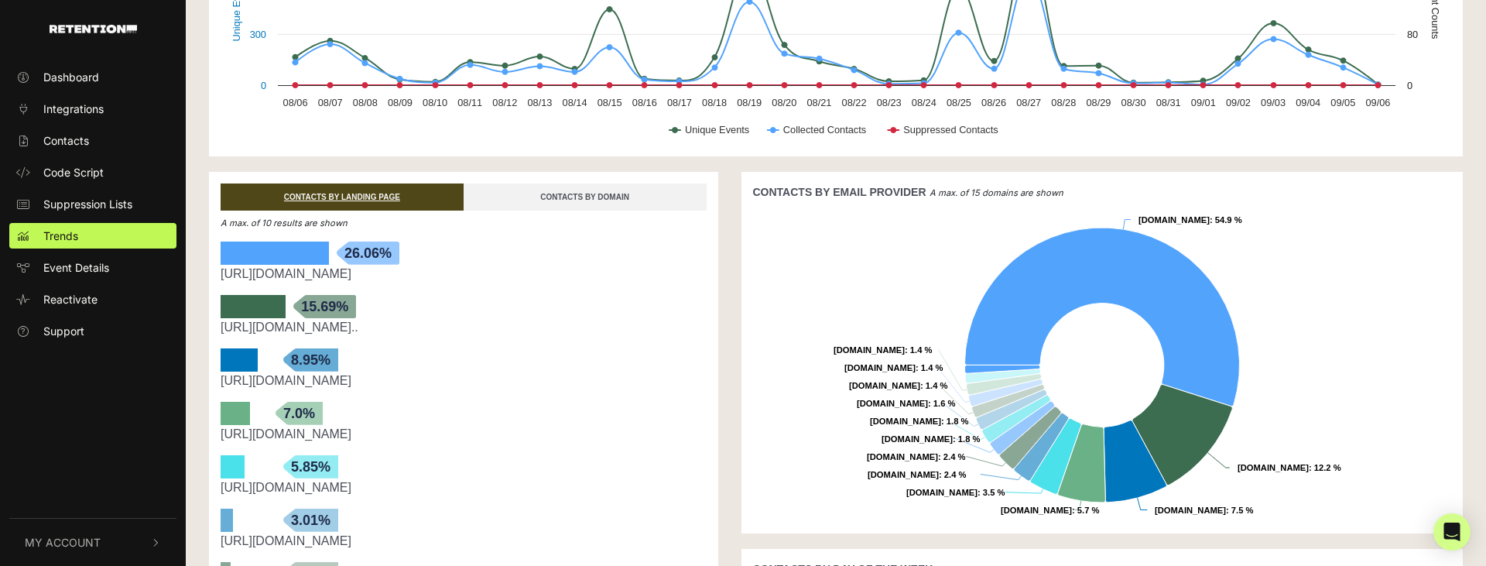
click at [572, 204] on link "CONTACTS BY DOMAIN" at bounding box center [585, 196] width 243 height 27
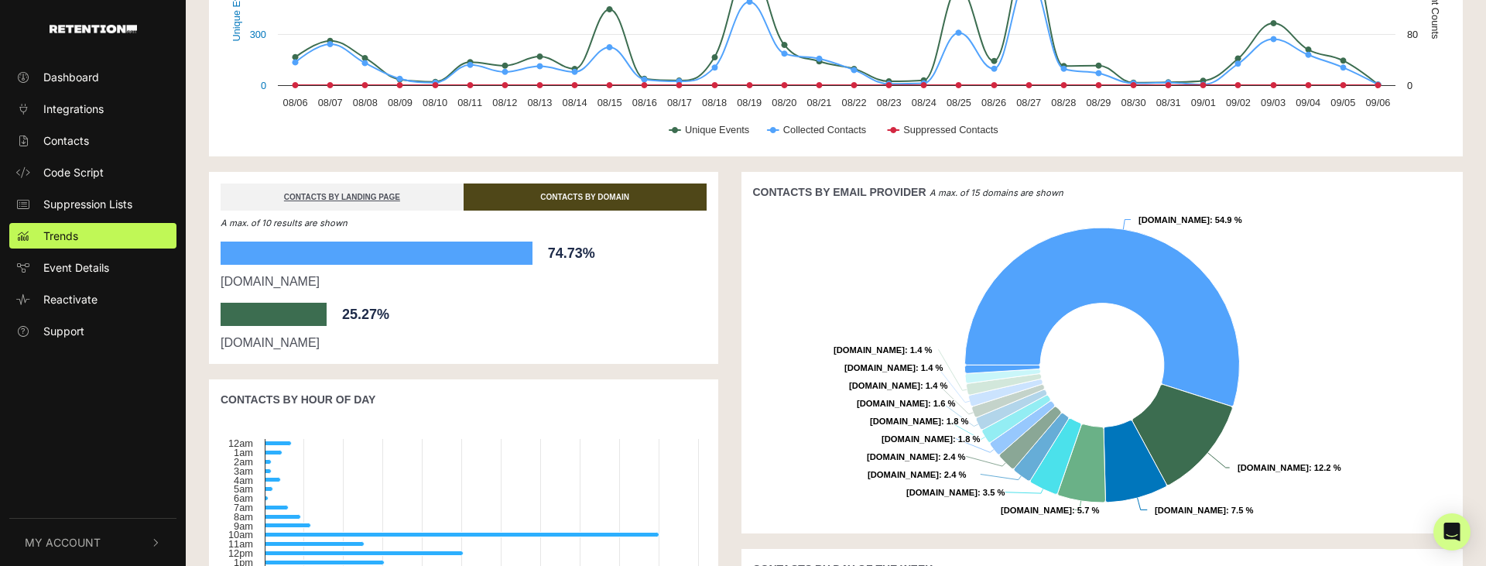
scroll to position [423, 0]
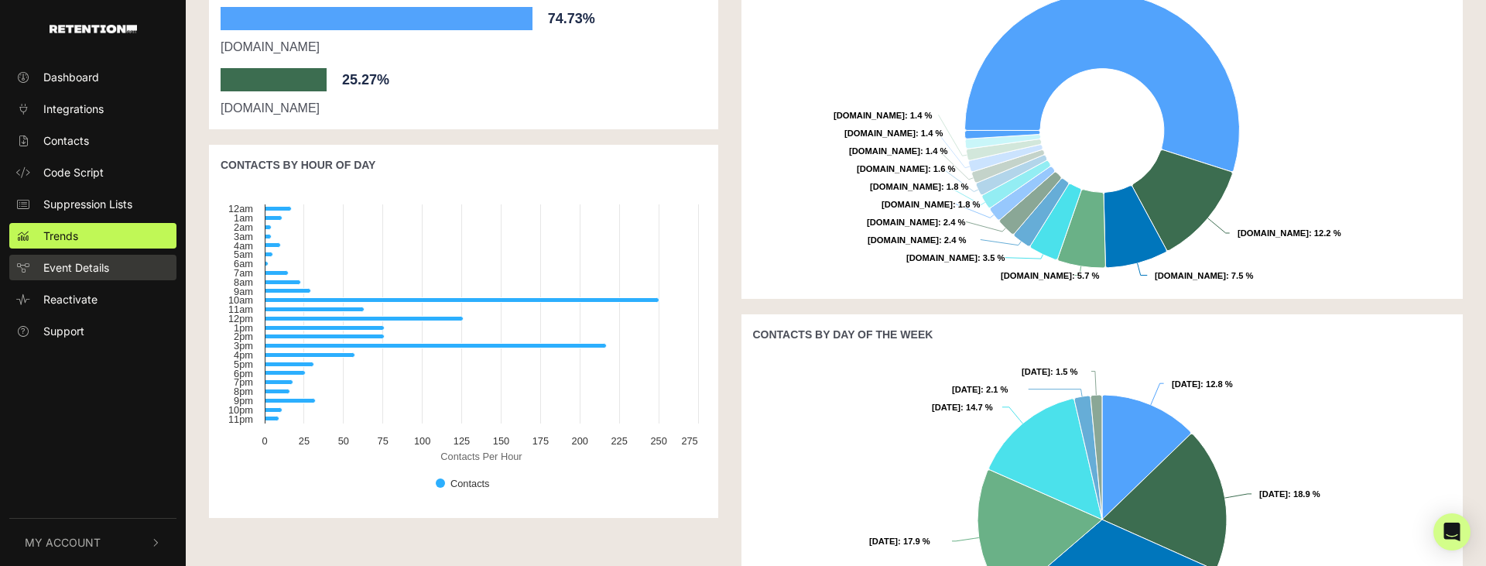
click at [79, 274] on span "Event Details" at bounding box center [76, 267] width 66 height 16
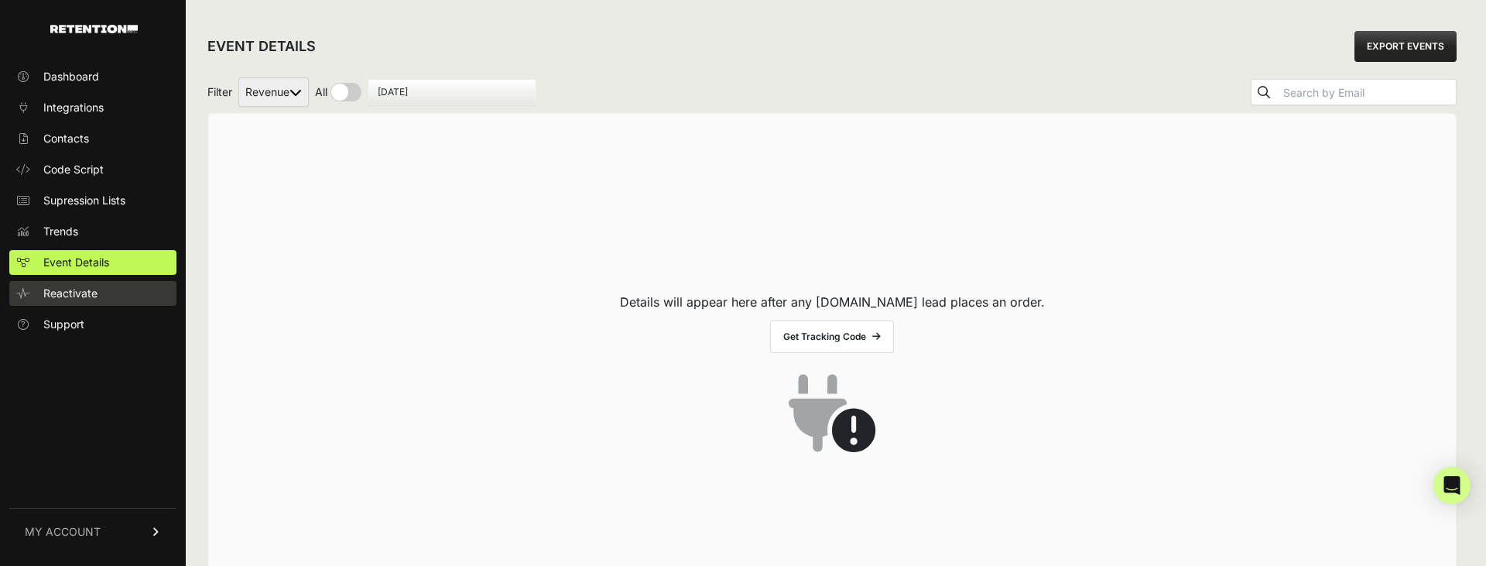
click at [83, 297] on span "Reactivate" at bounding box center [70, 293] width 54 height 15
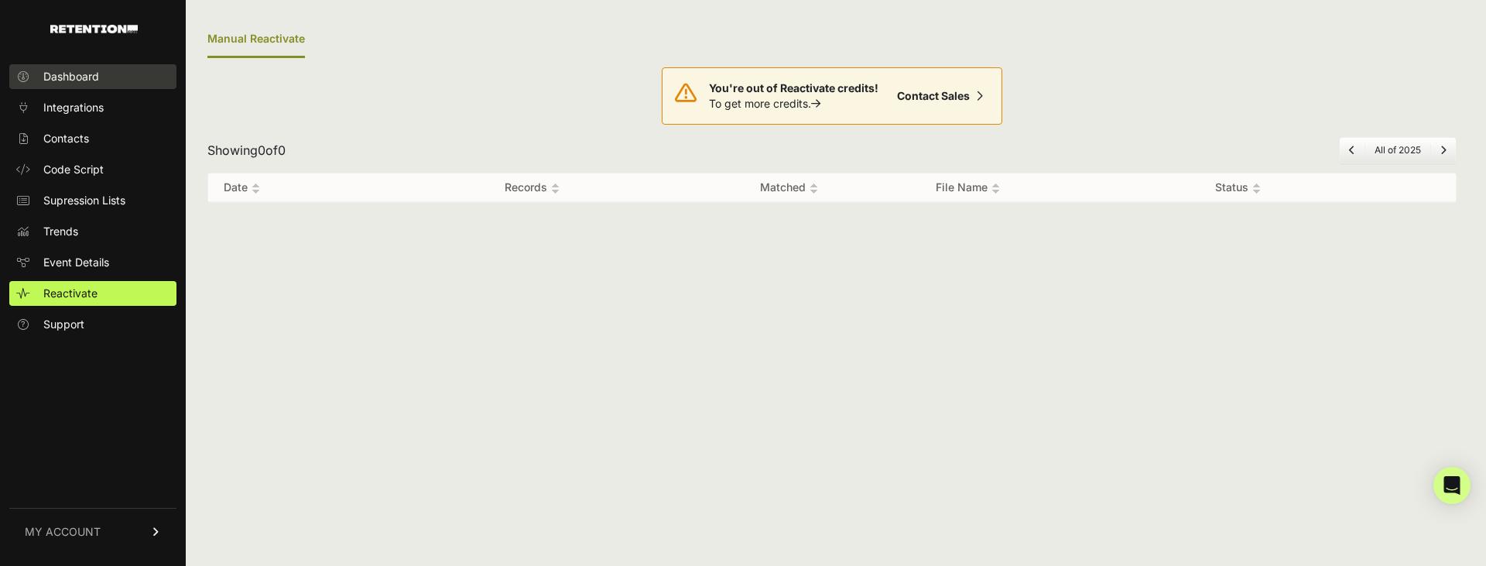
click at [73, 71] on span "Dashboard" at bounding box center [71, 76] width 56 height 15
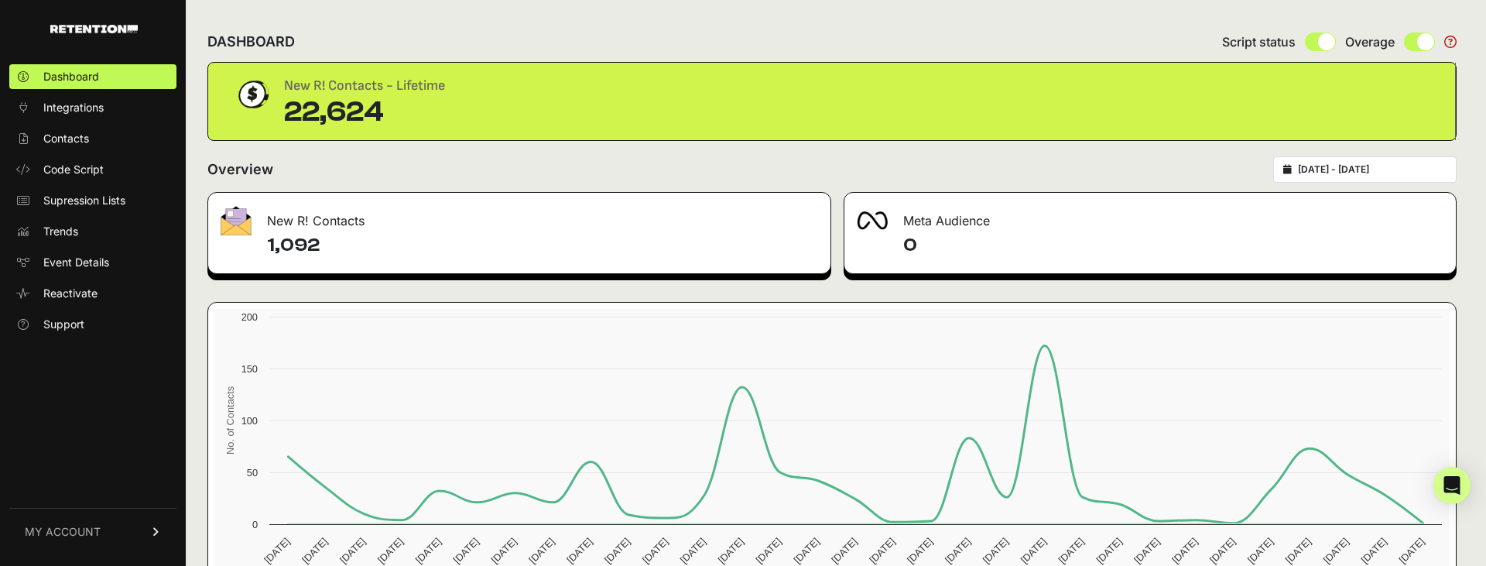
click at [157, 538] on link "MY ACCOUNT" at bounding box center [92, 531] width 167 height 47
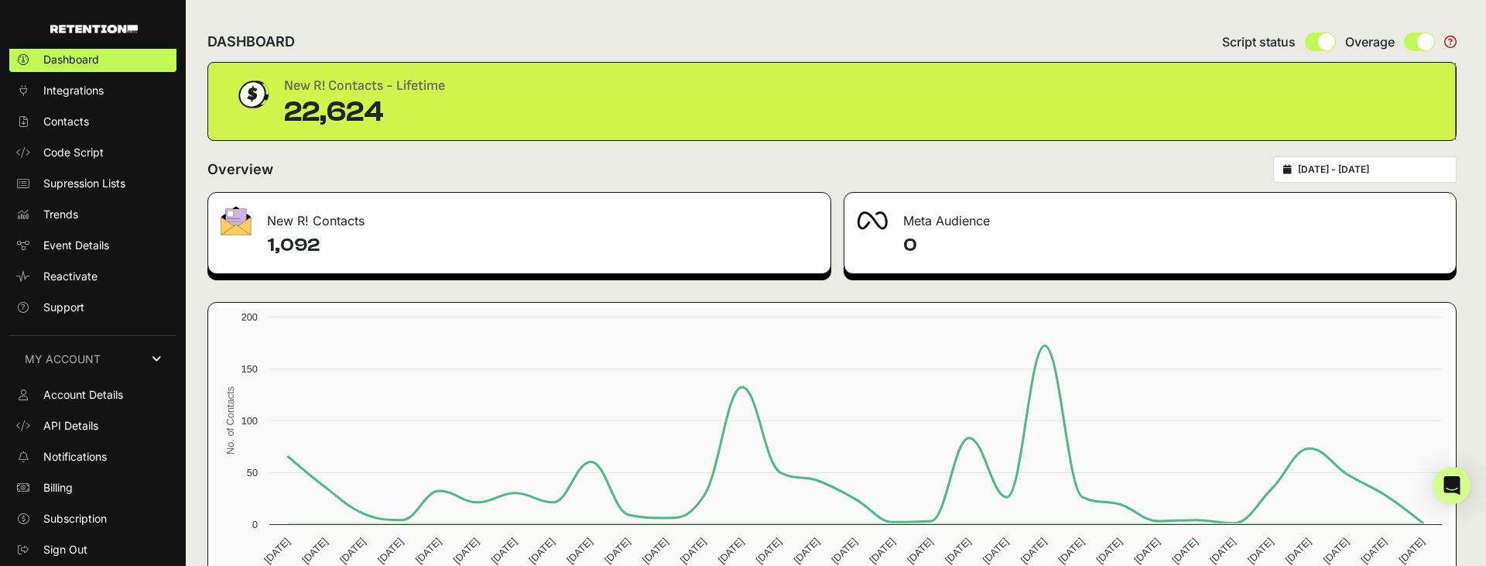
scroll to position [15, 0]
click at [109, 402] on span "Account Details" at bounding box center [83, 396] width 80 height 15
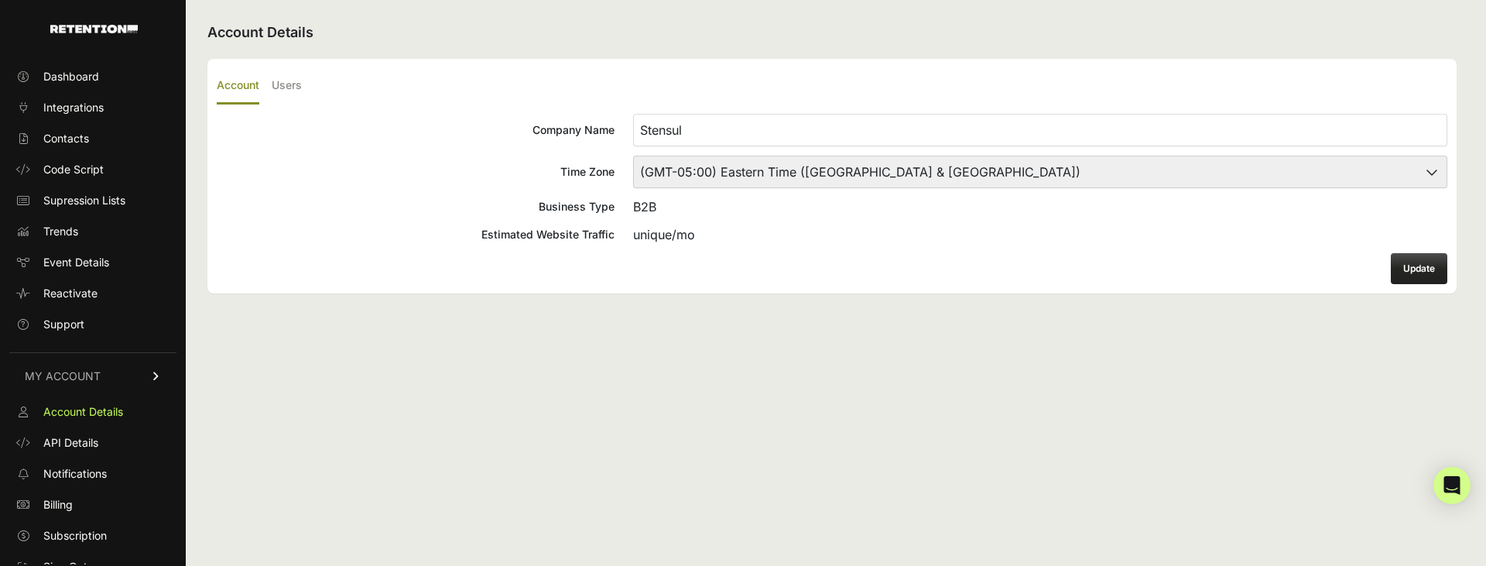
scroll to position [15, 0]
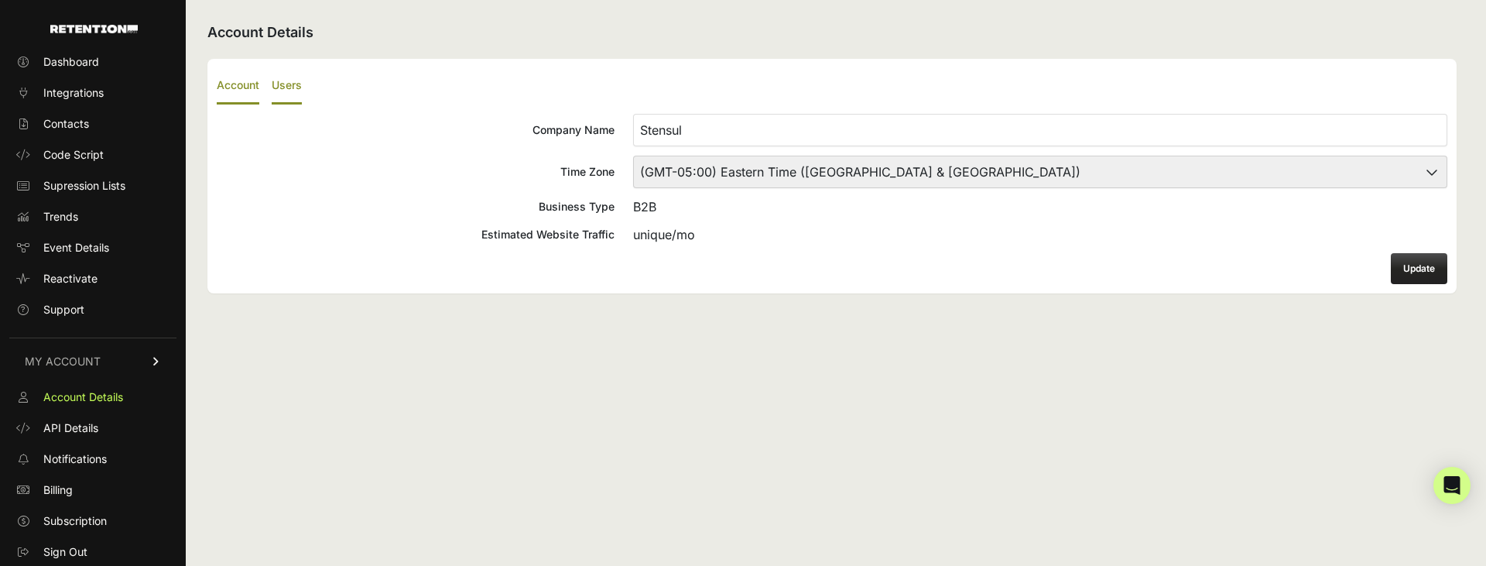
click at [300, 84] on label "Users" at bounding box center [287, 86] width 30 height 36
click at [0, 0] on input "Users" at bounding box center [0, 0] width 0 height 0
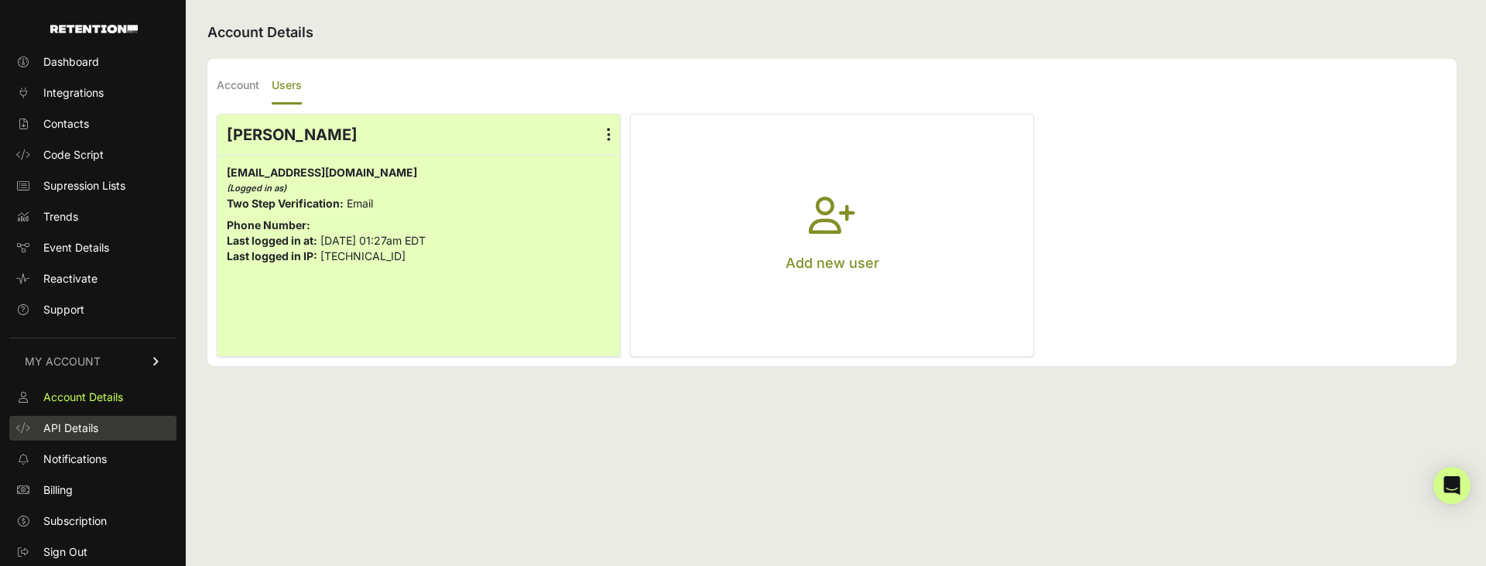
click at [130, 423] on link "API Details" at bounding box center [92, 428] width 167 height 25
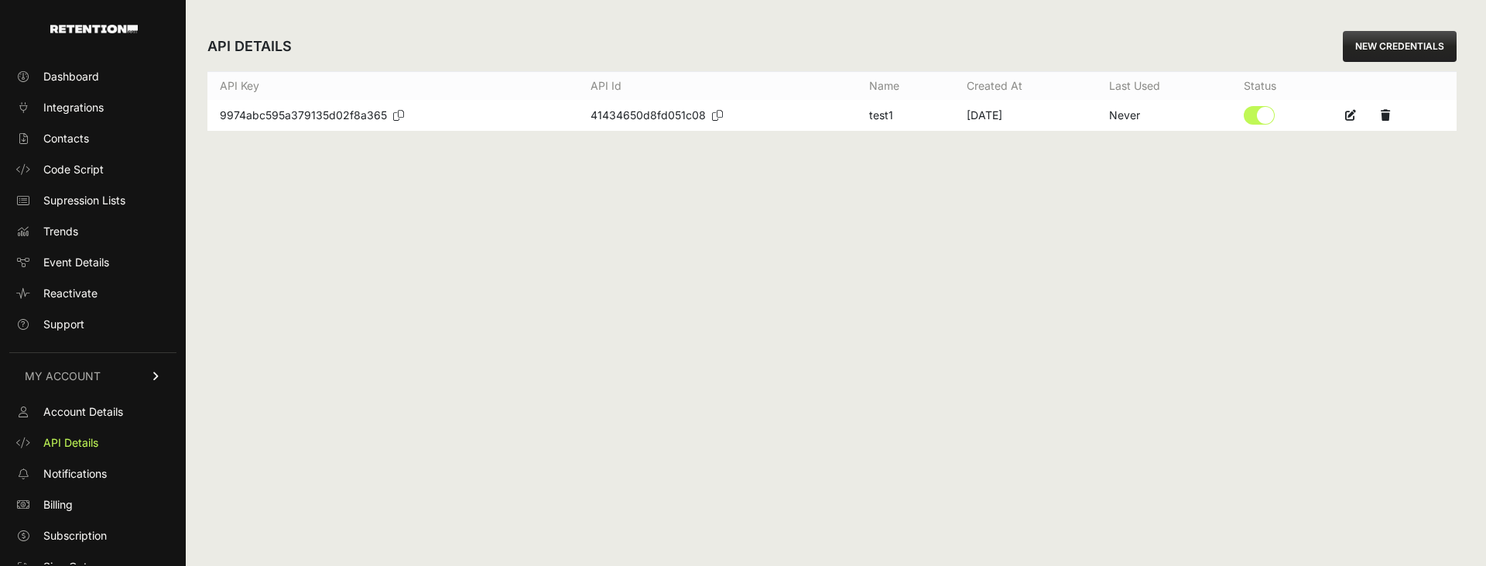
scroll to position [15, 0]
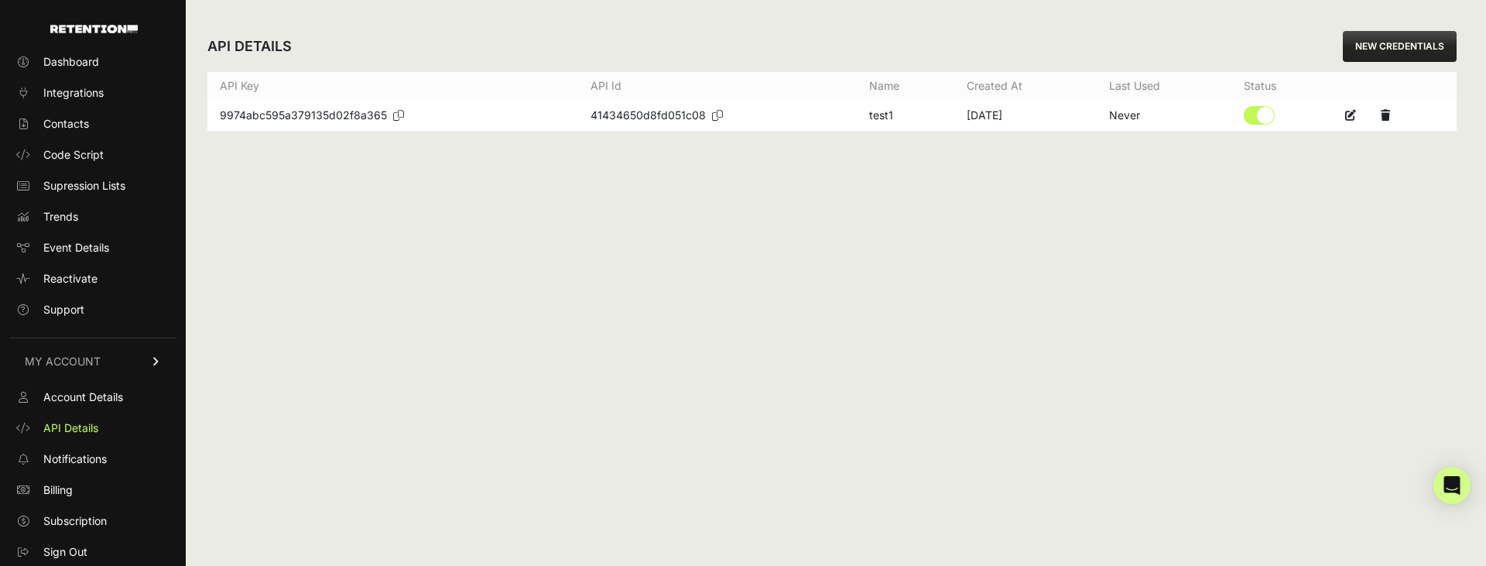
click at [119, 451] on link "Notifications" at bounding box center [92, 459] width 167 height 25
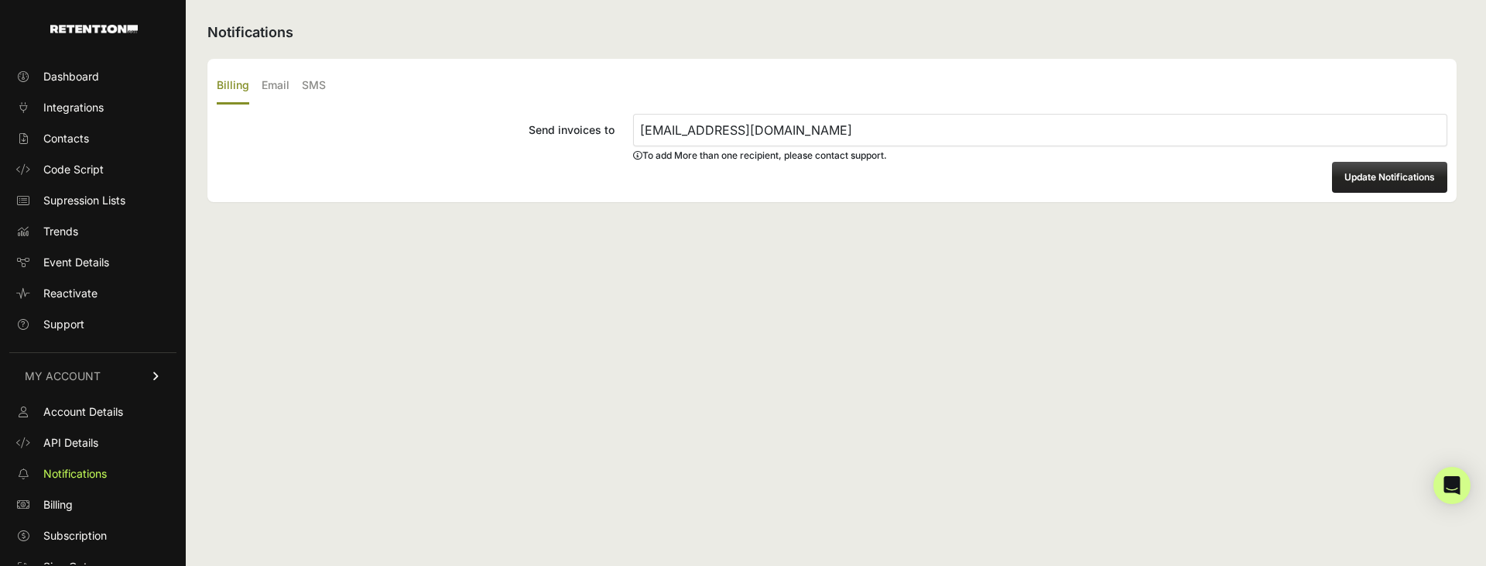
scroll to position [15, 0]
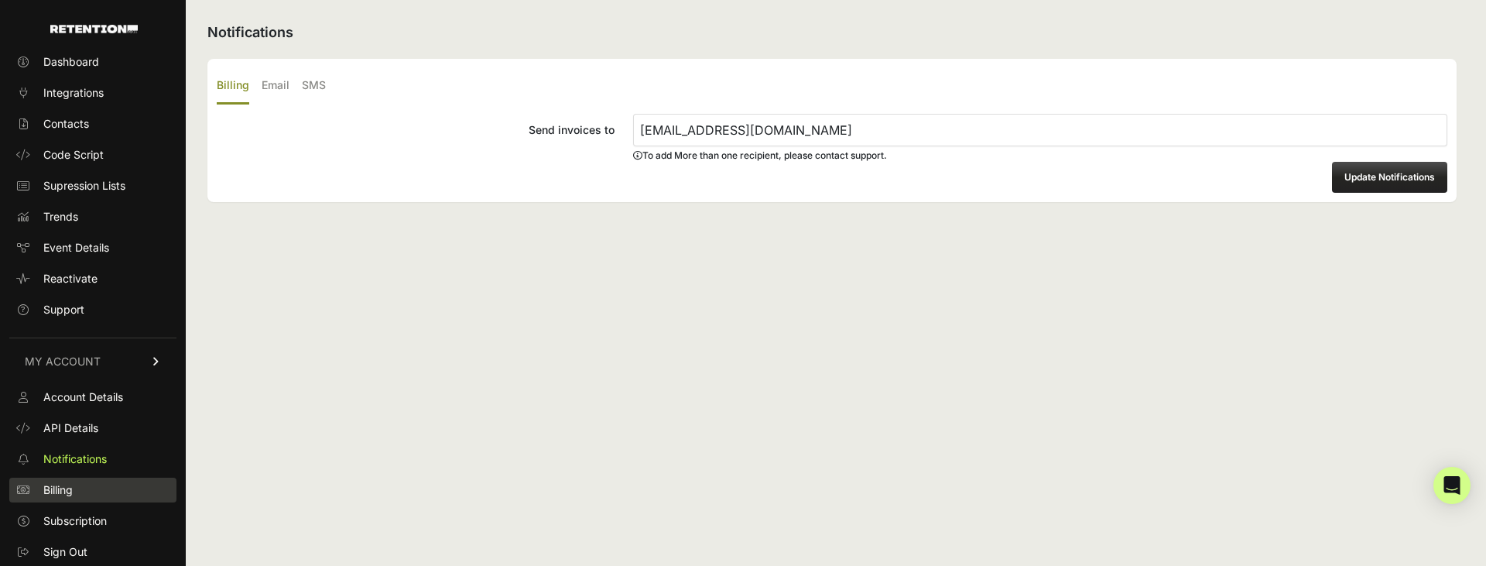
click at [97, 497] on link "Billing" at bounding box center [92, 490] width 167 height 25
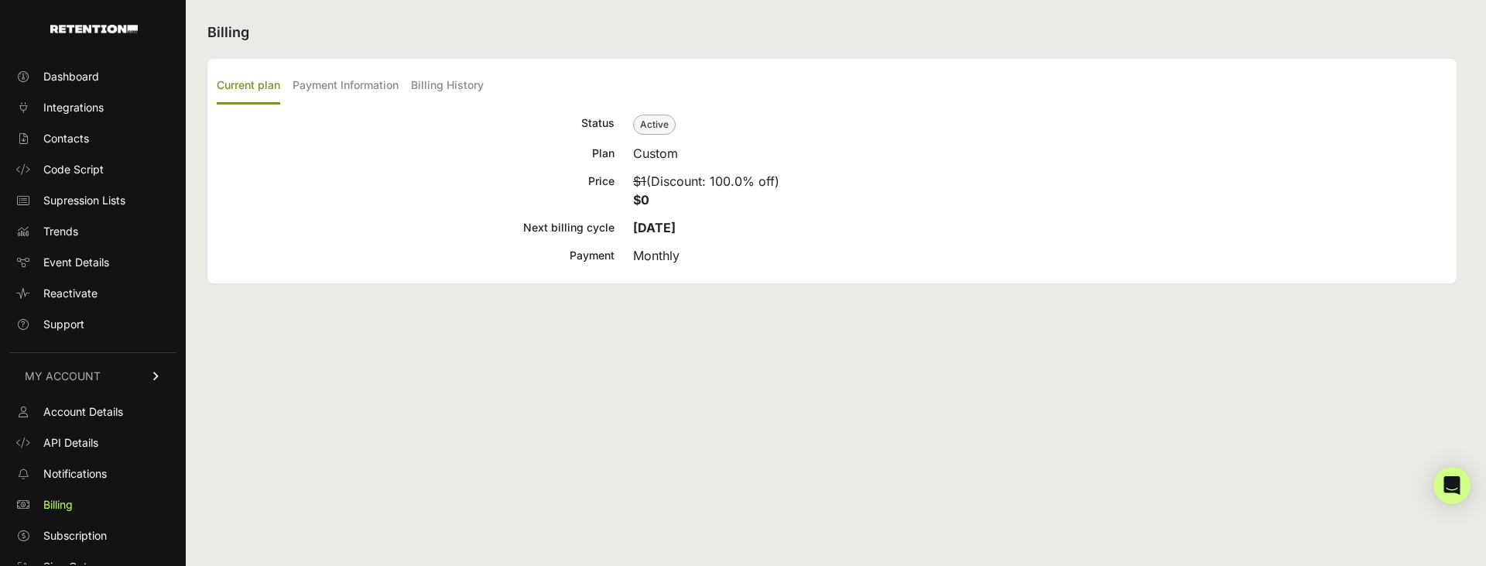
scroll to position [15, 0]
